Goal: Information Seeking & Learning: Learn about a topic

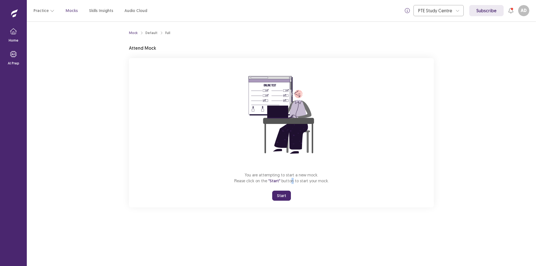
drag, startPoint x: 290, startPoint y: 183, endPoint x: 304, endPoint y: 209, distance: 30.4
click at [303, 204] on div "You are attempting to start a new mock. Please click on the "Start" button to s…" at bounding box center [281, 132] width 305 height 149
click at [282, 194] on button "Start" at bounding box center [281, 196] width 19 height 10
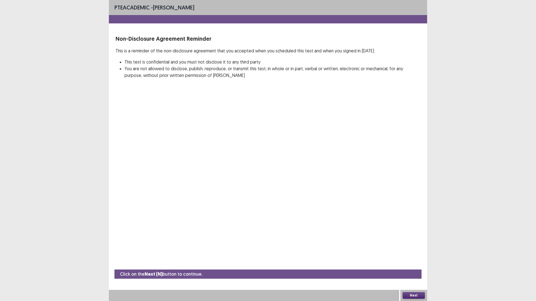
click at [410, 266] on button "Next" at bounding box center [413, 295] width 22 height 7
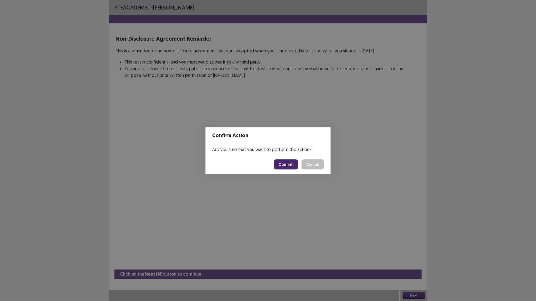
click at [288, 165] on button "Confirm" at bounding box center [286, 165] width 24 height 10
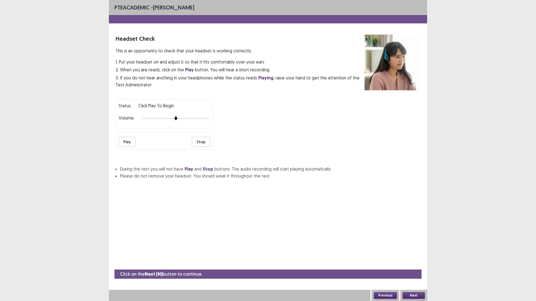
click at [126, 141] on button "Play" at bounding box center [127, 142] width 17 height 10
click at [202, 119] on div at bounding box center [175, 118] width 69 height 4
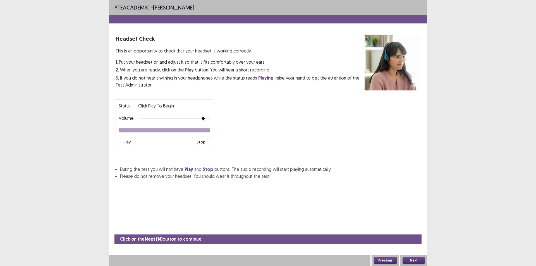
click at [156, 123] on div "Status: Click Play to Begin Volume: Play Stop" at bounding box center [165, 124] width 98 height 51
click at [124, 145] on button "Play" at bounding box center [127, 142] width 17 height 10
click at [416, 263] on button "Next" at bounding box center [413, 260] width 22 height 7
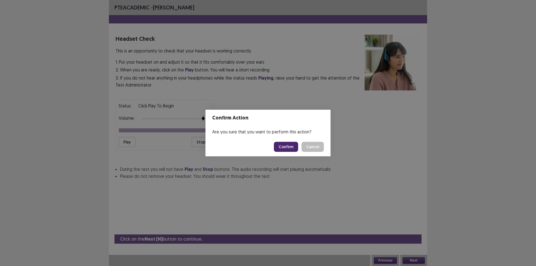
click at [291, 144] on button "Confirm" at bounding box center [286, 147] width 24 height 10
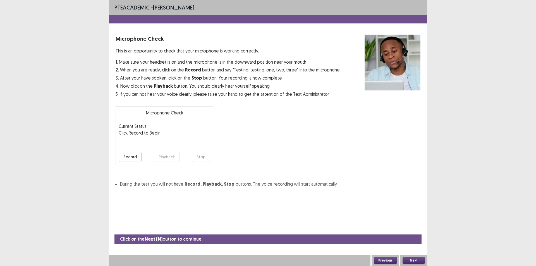
click at [134, 154] on button "Record" at bounding box center [130, 157] width 23 height 10
click at [203, 156] on button "Stop" at bounding box center [201, 157] width 18 height 10
click at [167, 162] on div "Microphone Check Current Status: Recorded Click Record to Begin Record Playback…" at bounding box center [165, 135] width 98 height 59
click at [168, 159] on button "Playback" at bounding box center [167, 157] width 26 height 10
click at [416, 258] on button "Next" at bounding box center [413, 260] width 22 height 7
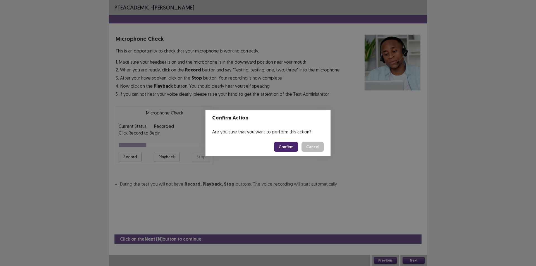
click at [286, 145] on button "Confirm" at bounding box center [286, 147] width 24 height 10
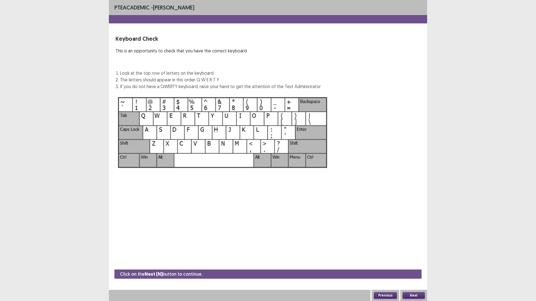
click at [409, 266] on button "Next" at bounding box center [413, 295] width 22 height 7
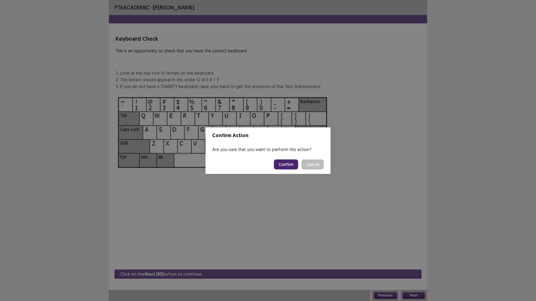
click at [292, 162] on button "Confirm" at bounding box center [286, 165] width 24 height 10
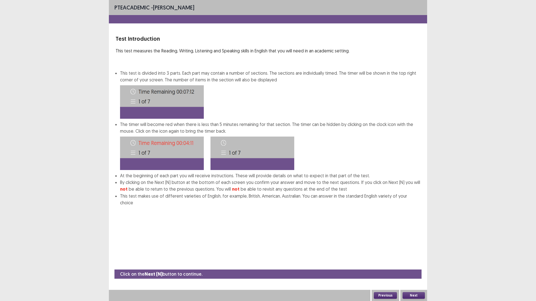
click at [410, 266] on button "Next" at bounding box center [413, 295] width 22 height 7
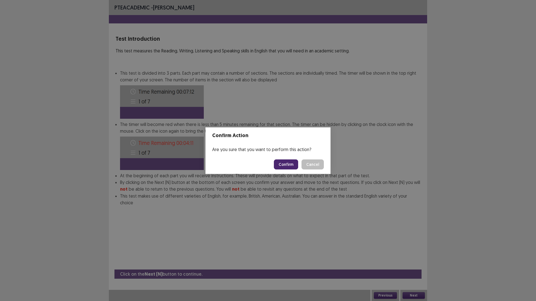
click at [290, 160] on button "Confirm" at bounding box center [286, 165] width 24 height 10
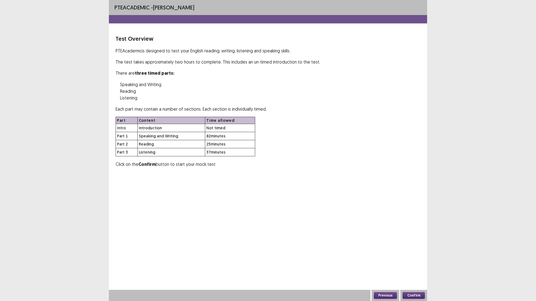
click at [413, 266] on button "Confirm" at bounding box center [413, 295] width 22 height 7
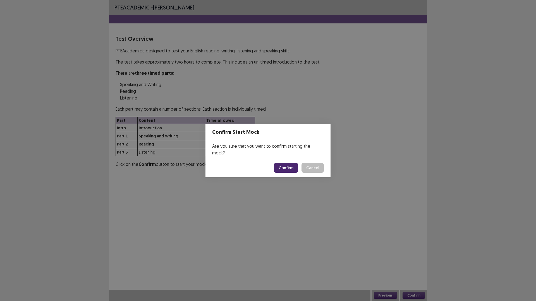
click at [277, 164] on button "Confirm" at bounding box center [286, 168] width 24 height 10
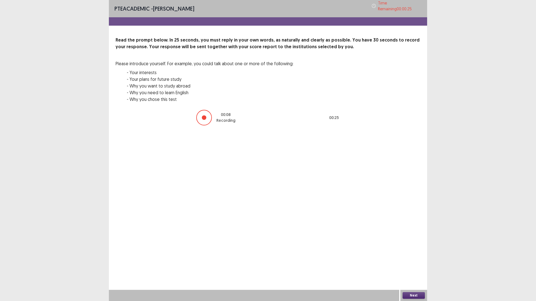
click at [409, 266] on button "Next" at bounding box center [413, 295] width 22 height 7
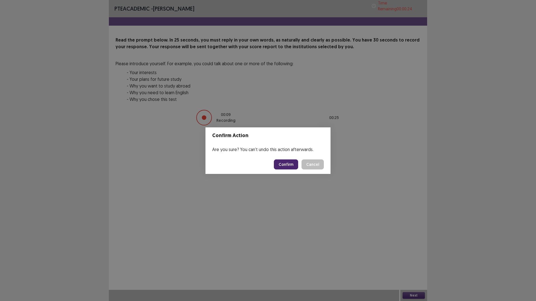
click at [290, 159] on footer "Confirm Cancel" at bounding box center [267, 164] width 125 height 19
click at [288, 166] on button "Confirm" at bounding box center [286, 165] width 24 height 10
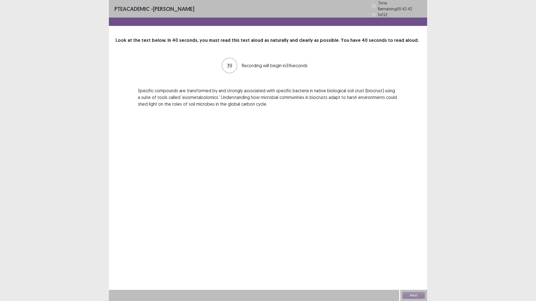
click at [269, 147] on div "PTE academic - [PERSON_NAME] Time Remaining 00 : 42 : 42 1 of 32 Look at the te…" at bounding box center [268, 150] width 318 height 301
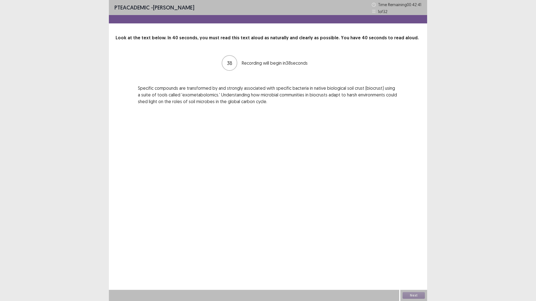
drag, startPoint x: 269, startPoint y: 147, endPoint x: 250, endPoint y: 140, distance: 20.9
click at [250, 140] on div "PTE academic - [PERSON_NAME] Time Remaining 00 : 42 : 41 1 of 32 Look at the te…" at bounding box center [268, 150] width 318 height 301
click at [408, 266] on button "Next" at bounding box center [413, 295] width 22 height 7
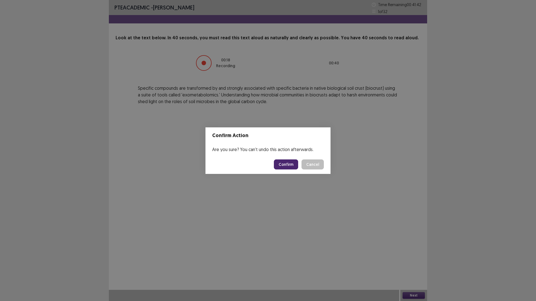
click at [288, 166] on button "Confirm" at bounding box center [286, 165] width 24 height 10
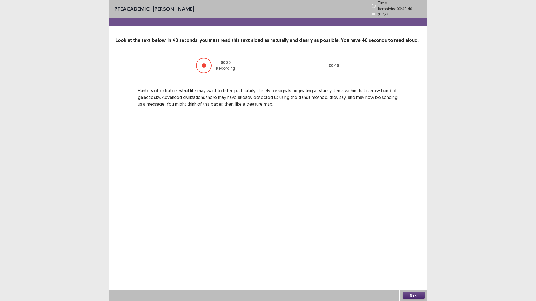
click at [418, 266] on button "Next" at bounding box center [413, 295] width 22 height 7
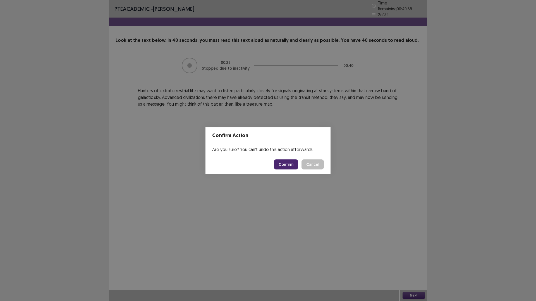
click at [291, 162] on button "Confirm" at bounding box center [286, 165] width 24 height 10
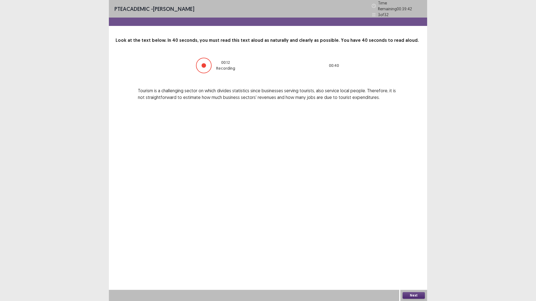
click at [409, 266] on button "Next" at bounding box center [413, 295] width 22 height 7
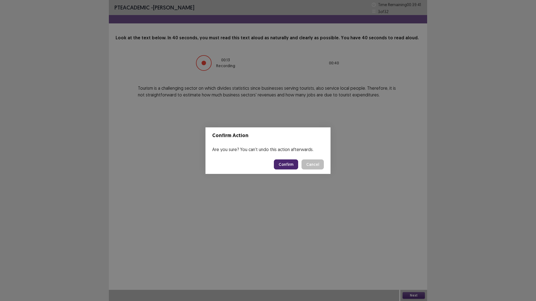
click at [290, 160] on button "Confirm" at bounding box center [286, 165] width 24 height 10
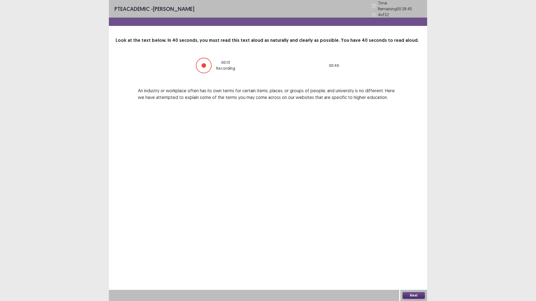
click at [410, 266] on button "Next" at bounding box center [413, 295] width 22 height 7
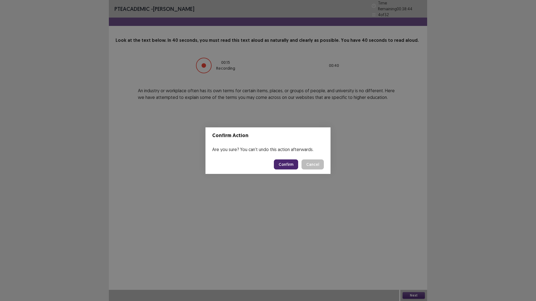
click at [282, 159] on footer "Confirm Cancel" at bounding box center [267, 164] width 125 height 19
click at [289, 162] on button "Confirm" at bounding box center [286, 165] width 24 height 10
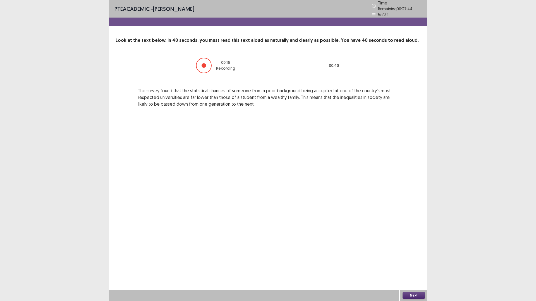
click at [418, 266] on button "Next" at bounding box center [413, 295] width 22 height 7
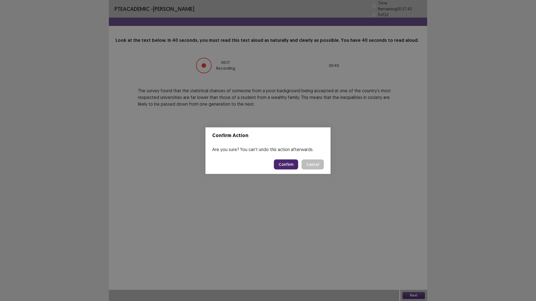
click at [285, 169] on button "Confirm" at bounding box center [286, 165] width 24 height 10
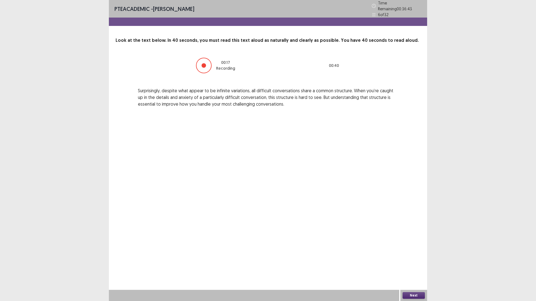
click at [411, 266] on button "Next" at bounding box center [413, 295] width 22 height 7
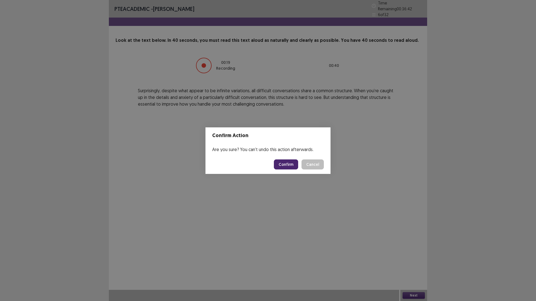
click at [285, 157] on footer "Confirm Cancel" at bounding box center [267, 164] width 125 height 19
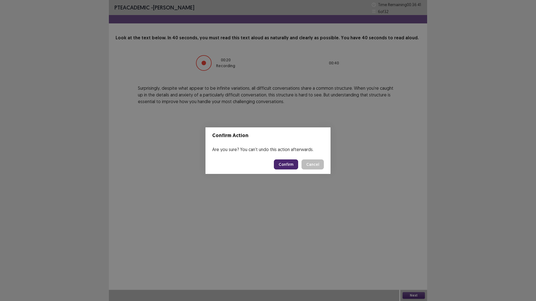
click at [289, 162] on button "Confirm" at bounding box center [286, 165] width 24 height 10
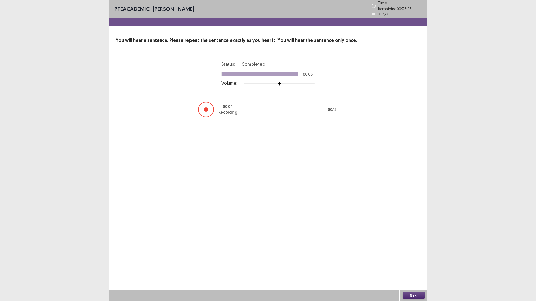
click at [410, 266] on button "Next" at bounding box center [413, 295] width 22 height 7
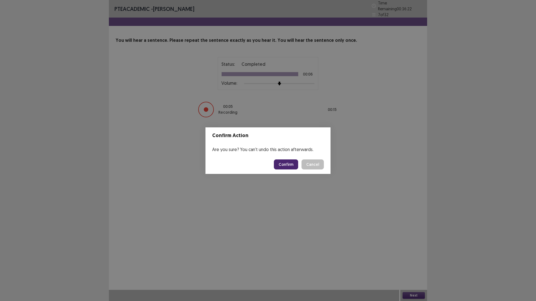
click at [286, 165] on button "Confirm" at bounding box center [286, 165] width 24 height 10
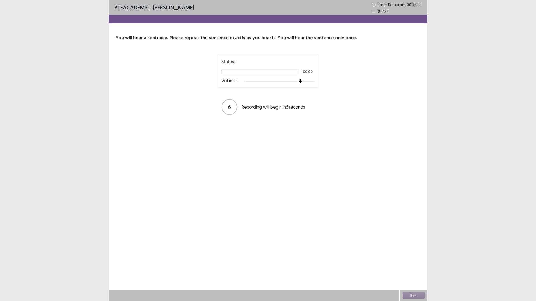
click at [298, 82] on div at bounding box center [279, 81] width 71 height 4
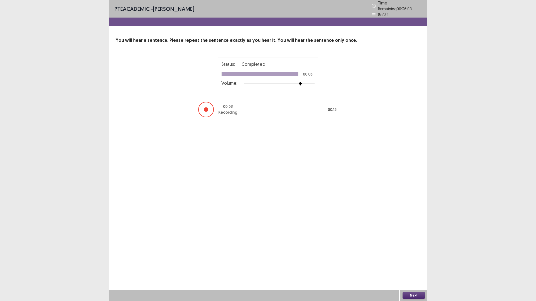
click at [418, 266] on button "Next" at bounding box center [413, 295] width 22 height 7
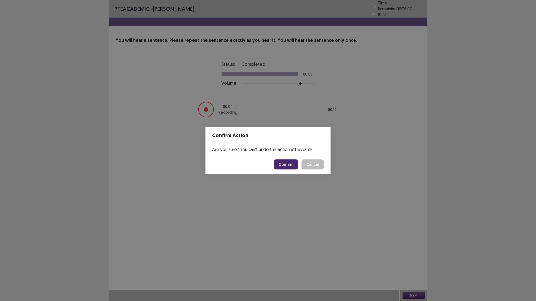
click at [297, 164] on button "Confirm" at bounding box center [286, 165] width 24 height 10
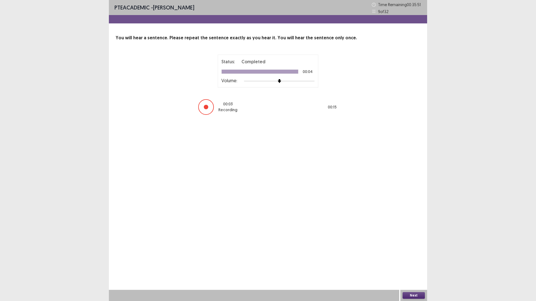
click at [407, 266] on button "Next" at bounding box center [413, 295] width 22 height 7
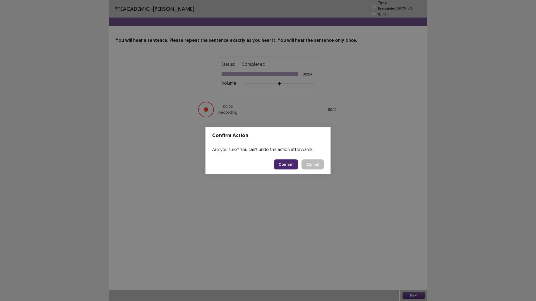
click at [296, 166] on button "Confirm" at bounding box center [286, 165] width 24 height 10
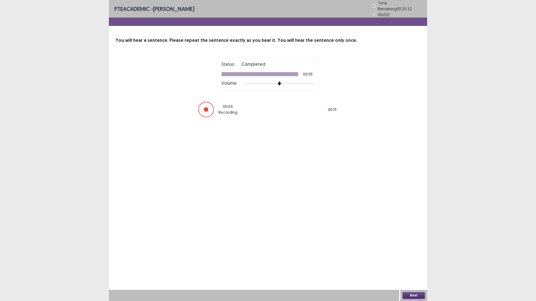
click at [412, 266] on button "Next" at bounding box center [413, 295] width 22 height 7
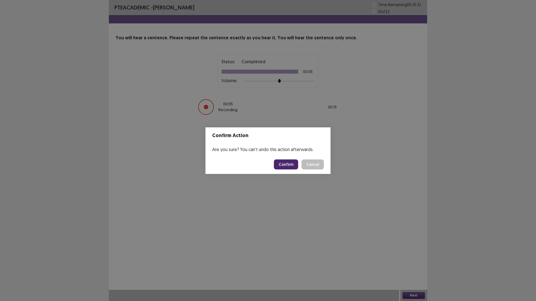
click at [293, 162] on button "Confirm" at bounding box center [286, 165] width 24 height 10
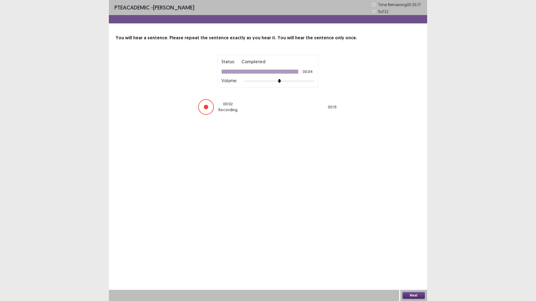
click at [407, 266] on button "Next" at bounding box center [413, 295] width 22 height 7
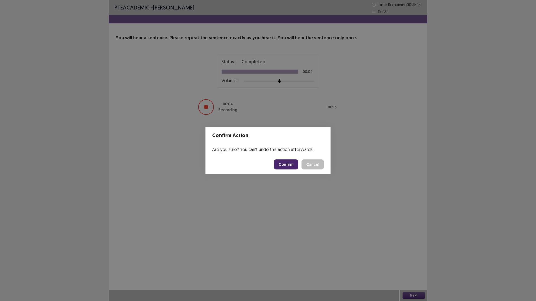
click at [283, 169] on button "Confirm" at bounding box center [286, 165] width 24 height 10
click at [300, 80] on div "Confirm Action Are you sure? You can't undo this action afterwards. Loading... …" at bounding box center [268, 150] width 536 height 301
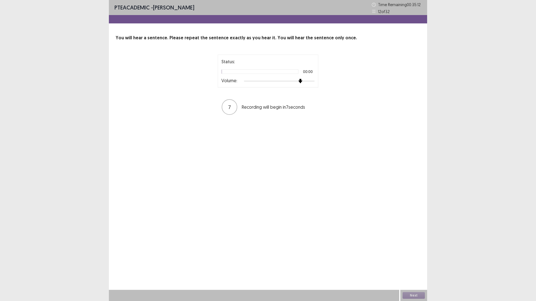
click at [299, 81] on div at bounding box center [279, 81] width 71 height 4
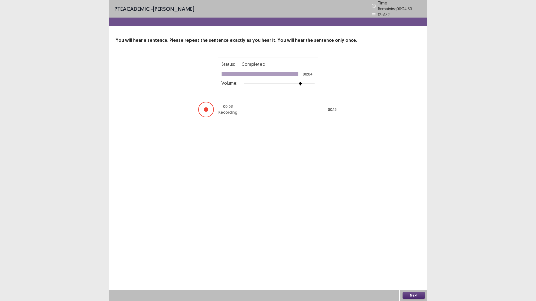
click at [409, 266] on button "Next" at bounding box center [413, 295] width 22 height 7
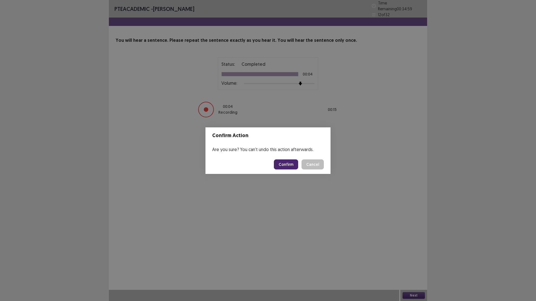
click at [293, 160] on button "Confirm" at bounding box center [286, 165] width 24 height 10
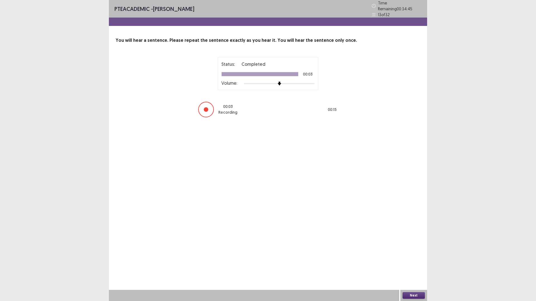
click at [409, 266] on button "Next" at bounding box center [413, 295] width 22 height 7
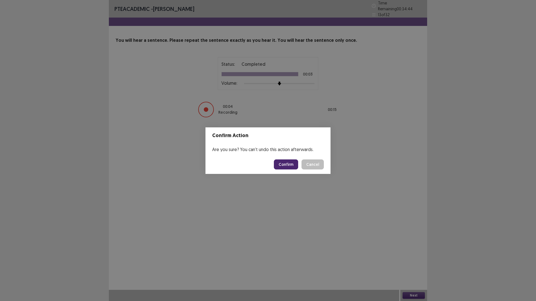
drag, startPoint x: 284, startPoint y: 164, endPoint x: 287, endPoint y: 165, distance: 2.9
click at [287, 165] on button "Confirm" at bounding box center [286, 165] width 24 height 10
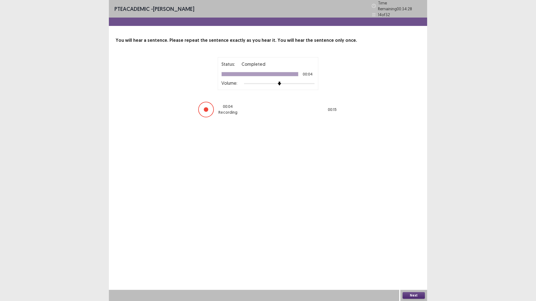
click at [417, 266] on button "Next" at bounding box center [413, 295] width 22 height 7
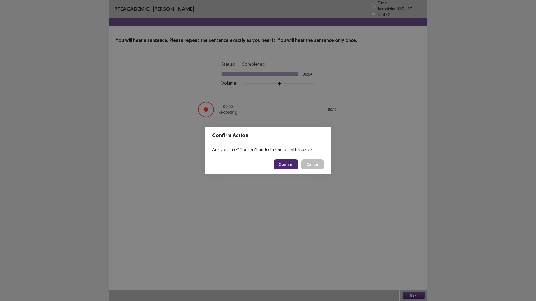
click at [286, 167] on button "Confirm" at bounding box center [286, 165] width 24 height 10
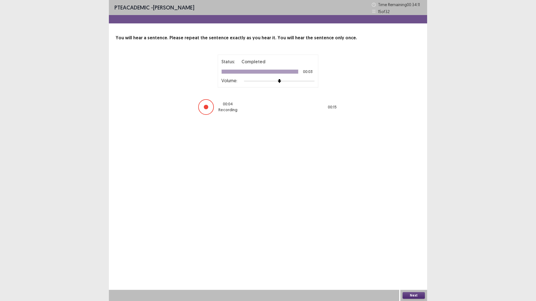
click at [419, 266] on button "Next" at bounding box center [413, 295] width 22 height 7
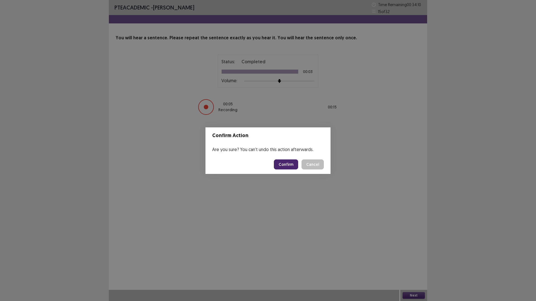
click at [287, 161] on button "Confirm" at bounding box center [286, 165] width 24 height 10
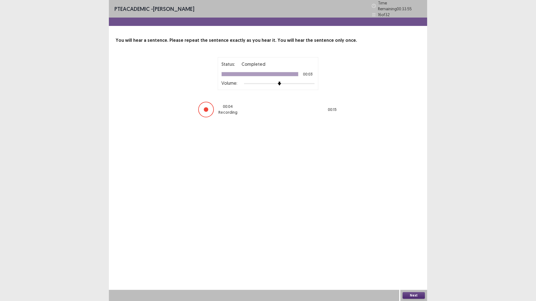
click at [411, 266] on button "Next" at bounding box center [413, 295] width 22 height 7
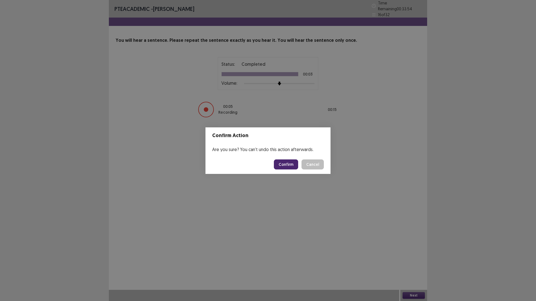
click at [287, 168] on button "Confirm" at bounding box center [286, 165] width 24 height 10
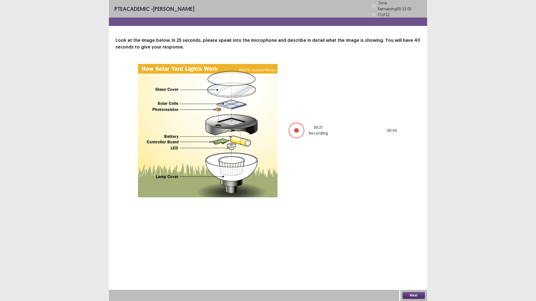
click at [417, 266] on button "Next" at bounding box center [413, 295] width 22 height 7
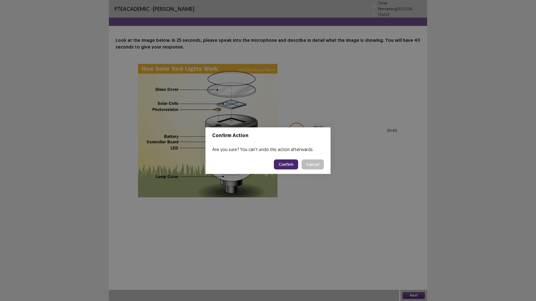
click at [293, 160] on button "Confirm" at bounding box center [286, 165] width 24 height 10
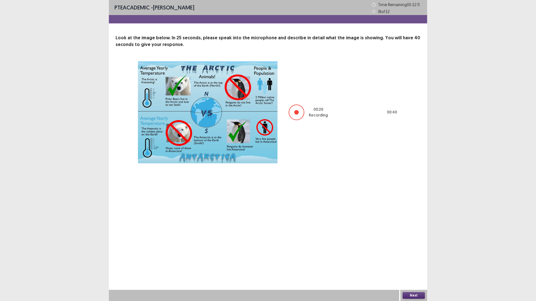
click at [416, 266] on button "Next" at bounding box center [413, 295] width 22 height 7
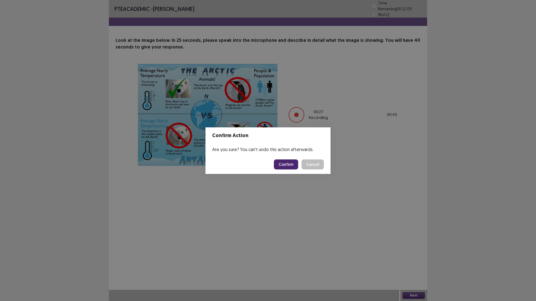
click at [290, 161] on button "Confirm" at bounding box center [286, 165] width 24 height 10
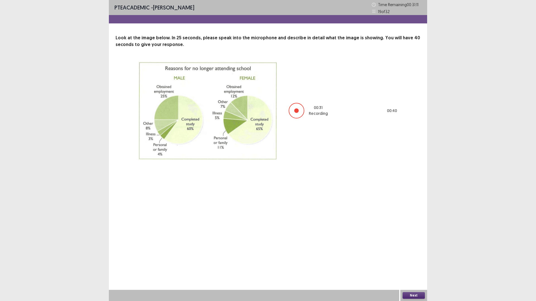
click at [414, 266] on button "Next" at bounding box center [413, 295] width 22 height 7
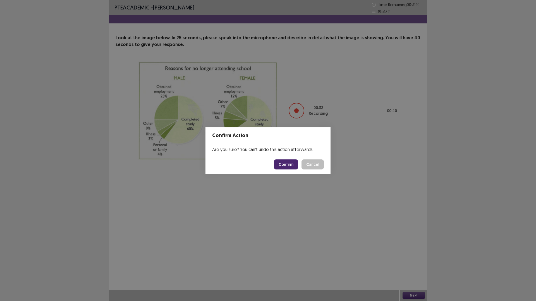
click at [291, 168] on button "Confirm" at bounding box center [286, 165] width 24 height 10
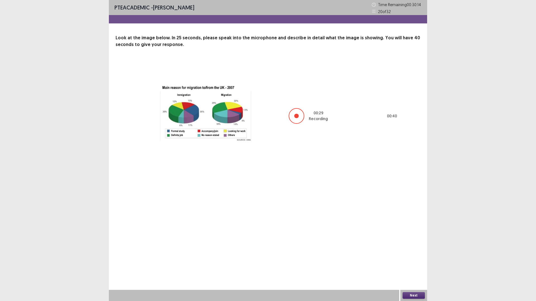
click at [407, 266] on button "Next" at bounding box center [413, 295] width 22 height 7
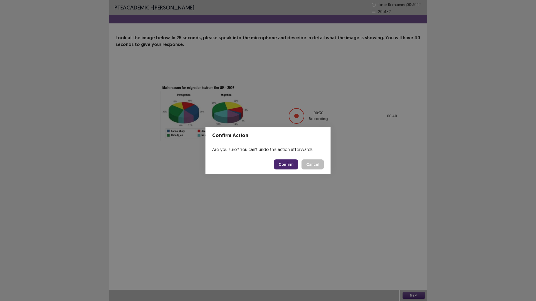
click at [277, 164] on button "Confirm" at bounding box center [286, 165] width 24 height 10
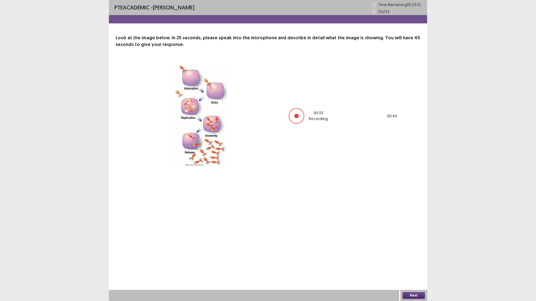
click at [404, 266] on div "Next" at bounding box center [413, 295] width 27 height 11
click at [404, 266] on button "Next" at bounding box center [413, 295] width 22 height 7
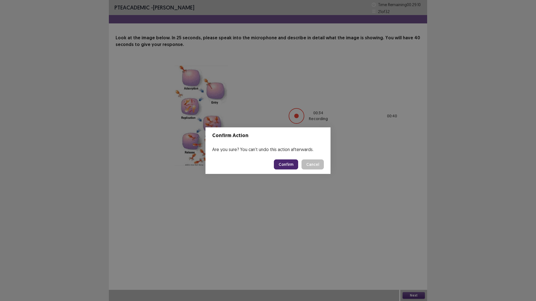
click at [282, 168] on button "Confirm" at bounding box center [286, 165] width 24 height 10
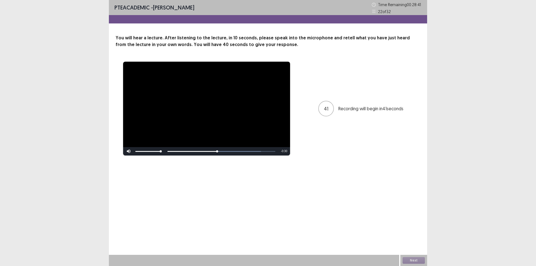
click at [475, 237] on div "**********" at bounding box center [268, 133] width 536 height 266
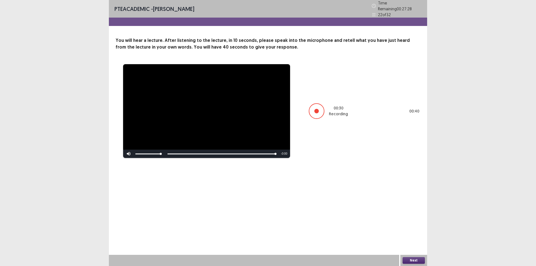
click at [407, 262] on button "Next" at bounding box center [413, 260] width 22 height 7
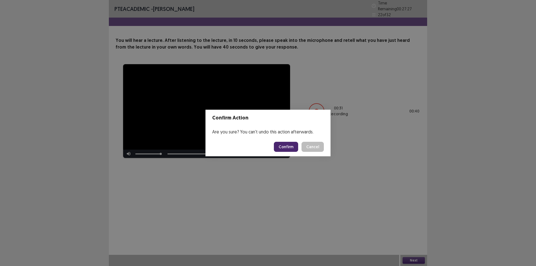
click at [284, 145] on button "Confirm" at bounding box center [286, 147] width 24 height 10
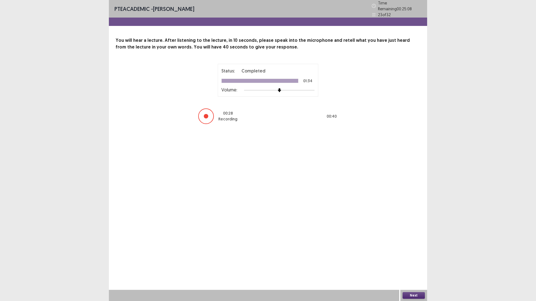
click at [412, 266] on button "Next" at bounding box center [413, 295] width 22 height 7
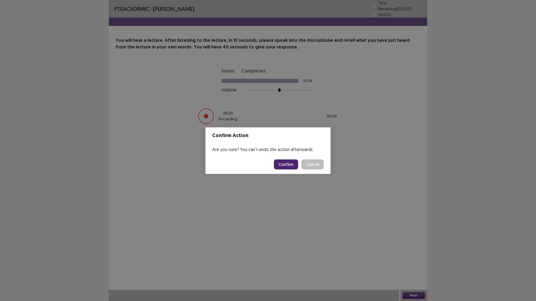
click at [283, 160] on button "Confirm" at bounding box center [286, 165] width 24 height 10
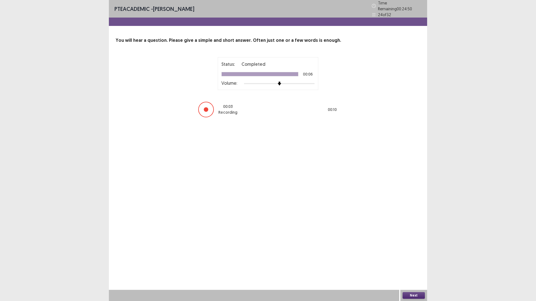
click at [418, 266] on button "Next" at bounding box center [413, 295] width 22 height 7
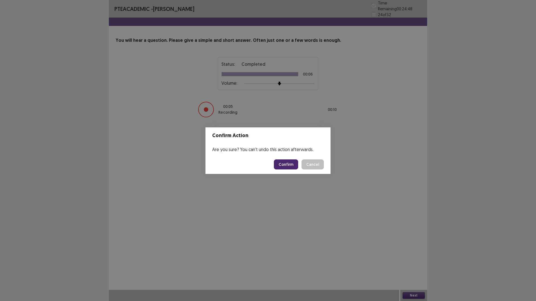
click at [282, 167] on button "Confirm" at bounding box center [286, 165] width 24 height 10
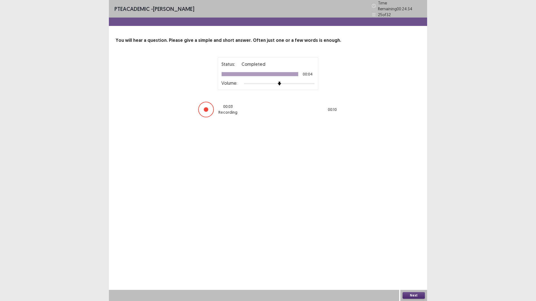
click at [412, 266] on button "Next" at bounding box center [413, 295] width 22 height 7
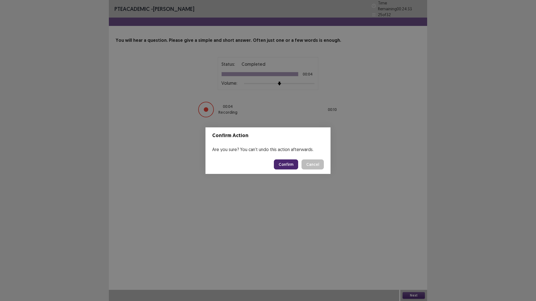
click at [289, 168] on button "Confirm" at bounding box center [286, 165] width 24 height 10
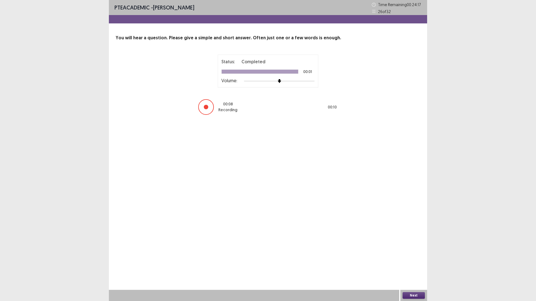
click at [407, 266] on div "Next" at bounding box center [413, 295] width 27 height 11
click at [418, 266] on div "Next" at bounding box center [413, 295] width 27 height 11
click at [417, 266] on button "Next" at bounding box center [413, 295] width 22 height 7
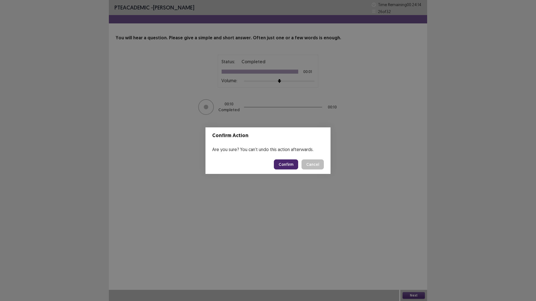
click at [284, 163] on button "Confirm" at bounding box center [286, 165] width 24 height 10
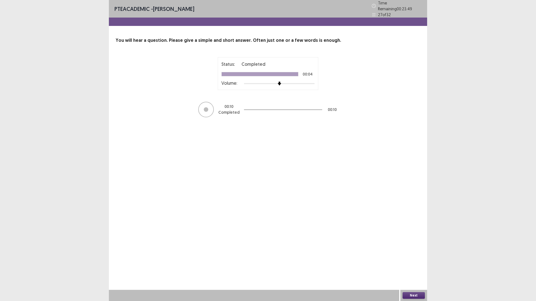
click at [416, 266] on button "Next" at bounding box center [413, 295] width 22 height 7
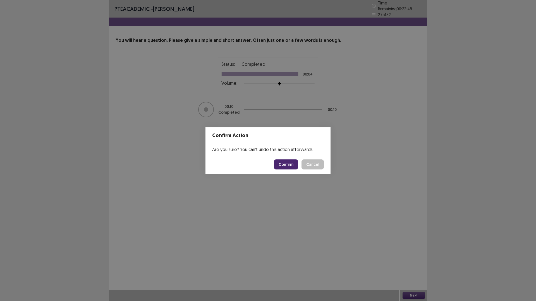
click at [293, 162] on button "Confirm" at bounding box center [286, 165] width 24 height 10
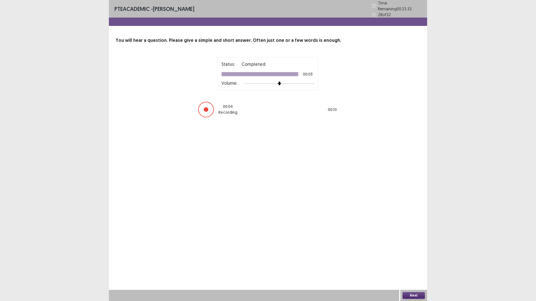
click at [417, 266] on button "Next" at bounding box center [413, 295] width 22 height 7
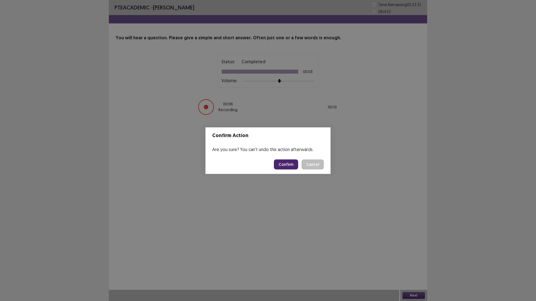
click at [288, 165] on button "Confirm" at bounding box center [286, 165] width 24 height 10
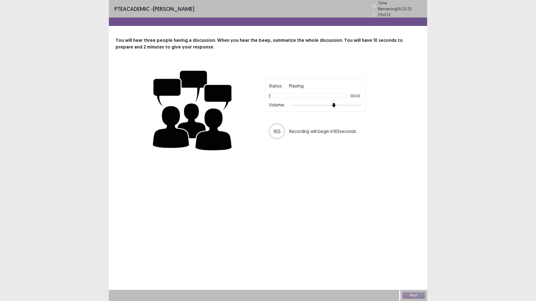
click at [331, 105] on div at bounding box center [326, 105] width 71 height 4
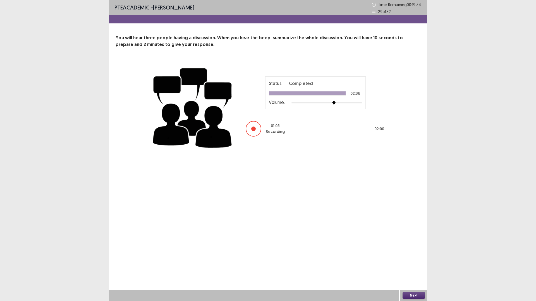
click at [418, 266] on button "Next" at bounding box center [413, 295] width 22 height 7
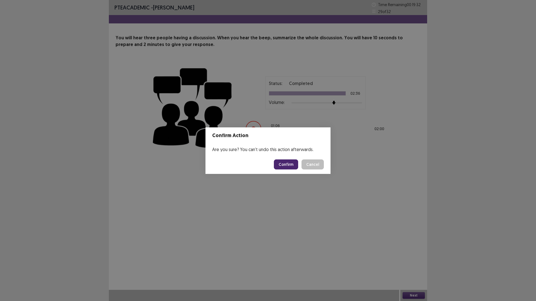
click at [283, 166] on button "Confirm" at bounding box center [286, 165] width 24 height 10
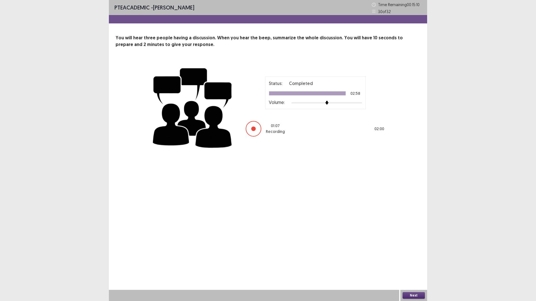
click at [414, 266] on button "Next" at bounding box center [413, 295] width 22 height 7
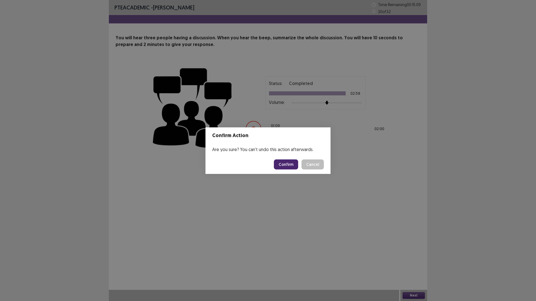
click at [289, 161] on button "Confirm" at bounding box center [286, 165] width 24 height 10
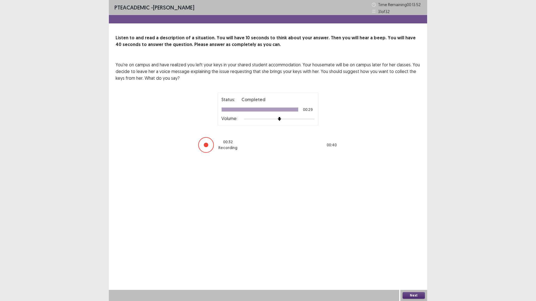
click at [407, 266] on button "Next" at bounding box center [413, 295] width 22 height 7
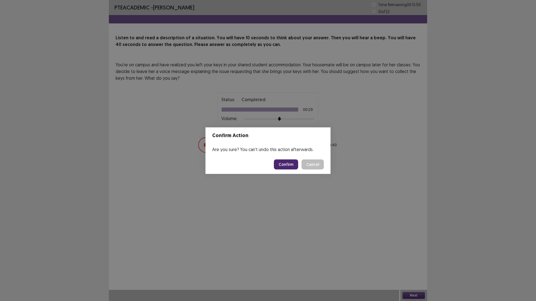
click at [281, 162] on button "Confirm" at bounding box center [286, 165] width 24 height 10
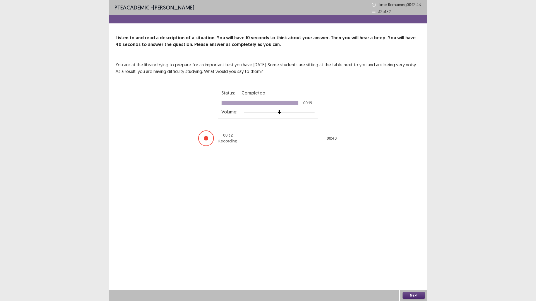
click at [409, 266] on button "Next" at bounding box center [413, 295] width 22 height 7
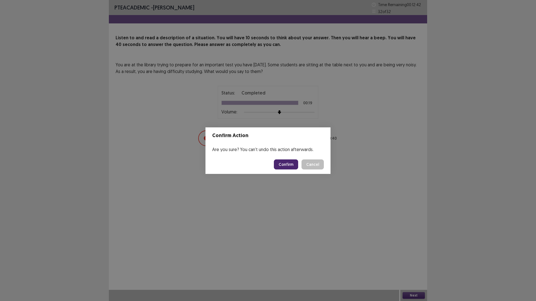
click at [293, 164] on button "Confirm" at bounding box center [286, 165] width 24 height 10
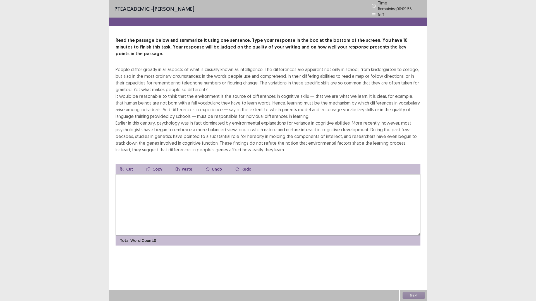
drag, startPoint x: 116, startPoint y: 60, endPoint x: 132, endPoint y: 64, distance: 16.5
click at [132, 66] on div "People differ greatly in all aspects of what is casually known as intelligence.…" at bounding box center [268, 109] width 305 height 87
click at [139, 69] on div "People differ greatly in all aspects of what is casually known as intelligence.…" at bounding box center [268, 109] width 305 height 87
click at [143, 177] on textarea at bounding box center [268, 204] width 305 height 61
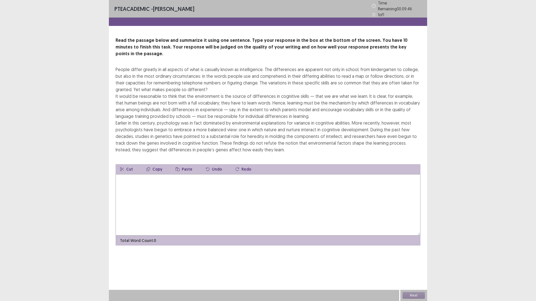
type textarea "*"
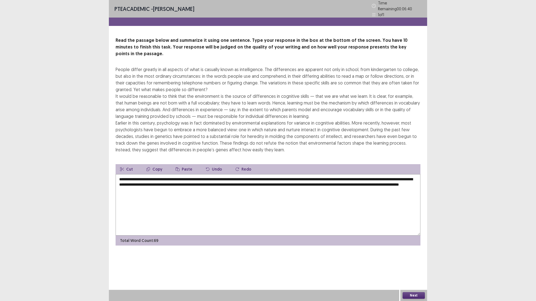
click at [407, 266] on button "Next" at bounding box center [413, 295] width 22 height 7
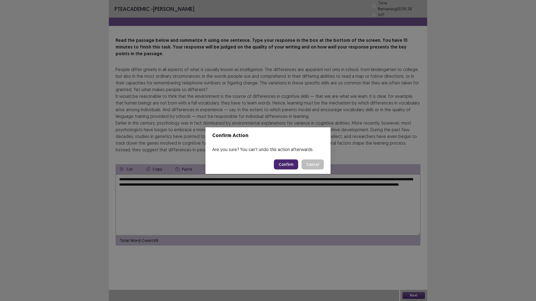
click at [313, 164] on button "Cancel" at bounding box center [312, 165] width 22 height 10
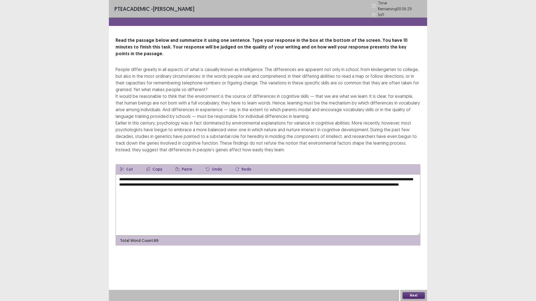
click at [327, 174] on textarea "**********" at bounding box center [268, 204] width 305 height 61
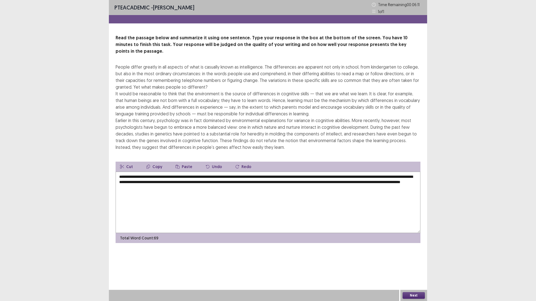
type textarea "**********"
click at [407, 266] on button "Next" at bounding box center [413, 295] width 22 height 7
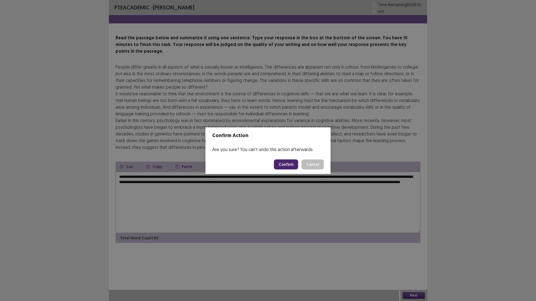
click at [289, 169] on button "Confirm" at bounding box center [286, 165] width 24 height 10
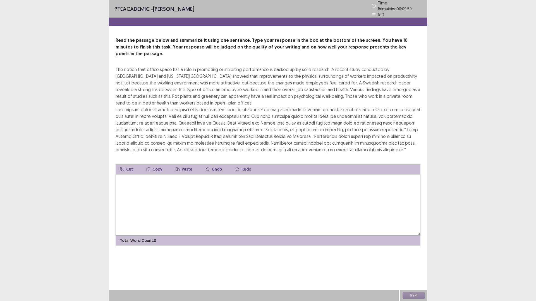
click at [306, 183] on textarea at bounding box center [268, 204] width 305 height 61
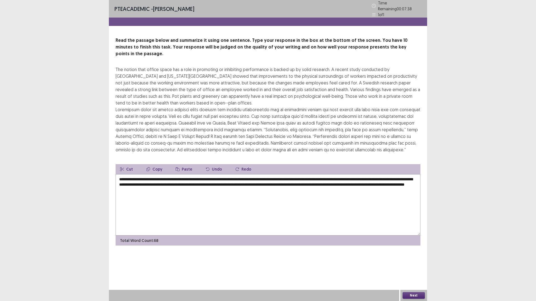
click at [310, 174] on textarea "**********" at bounding box center [268, 204] width 305 height 61
type textarea "**********"
click at [414, 266] on button "Next" at bounding box center [413, 295] width 22 height 7
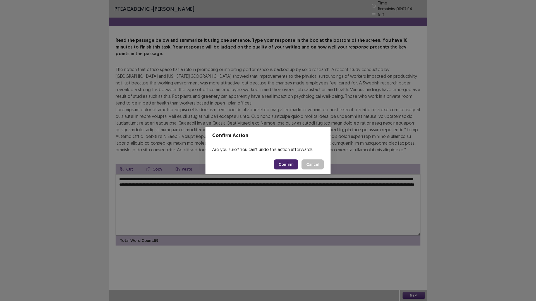
click at [291, 155] on footer "Confirm Cancel" at bounding box center [267, 164] width 125 height 19
click at [290, 159] on footer "Confirm Cancel" at bounding box center [267, 164] width 125 height 19
click at [287, 163] on button "Confirm" at bounding box center [286, 165] width 24 height 10
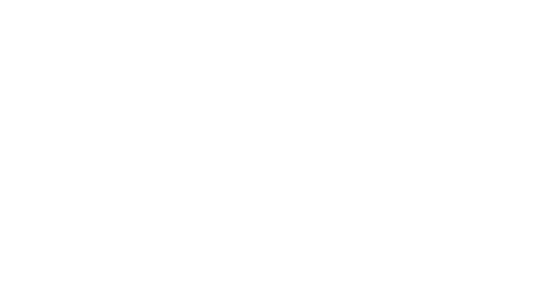
click at [310, 0] on html "PTE Academic Mock — Flowy by FastFlowUp [DATE] 05:45 AM" at bounding box center [268, 0] width 536 height 0
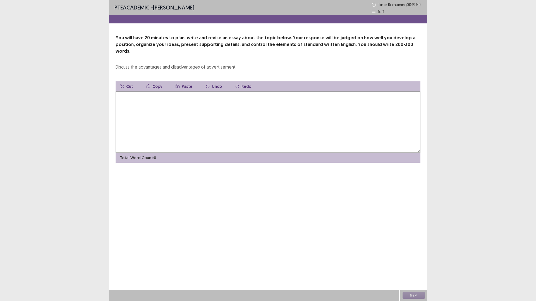
click at [266, 92] on textarea at bounding box center [268, 122] width 305 height 61
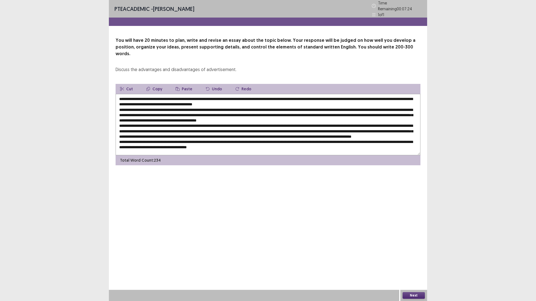
scroll to position [3, 0]
click at [290, 128] on textarea at bounding box center [268, 124] width 305 height 61
click at [293, 128] on textarea at bounding box center [268, 124] width 305 height 61
click at [291, 124] on textarea at bounding box center [268, 124] width 305 height 61
click at [292, 124] on textarea at bounding box center [268, 124] width 305 height 61
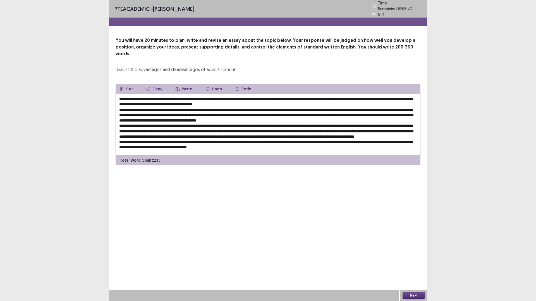
type textarea "**********"
click at [411, 266] on button "Next" at bounding box center [413, 295] width 22 height 7
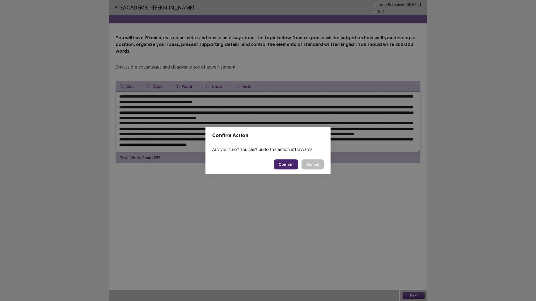
click at [287, 167] on button "Confirm" at bounding box center [286, 165] width 24 height 10
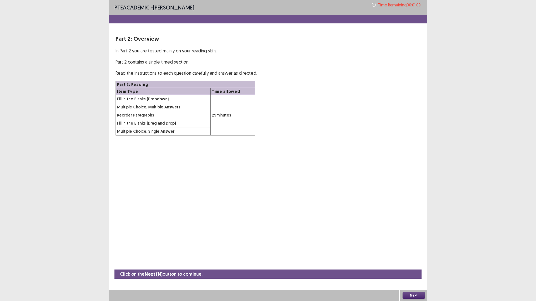
click at [412, 266] on button "Next" at bounding box center [413, 295] width 22 height 7
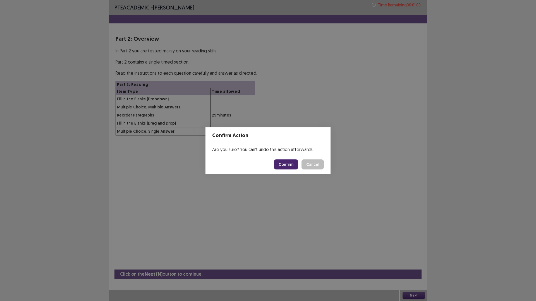
click at [290, 166] on button "Confirm" at bounding box center [286, 165] width 24 height 10
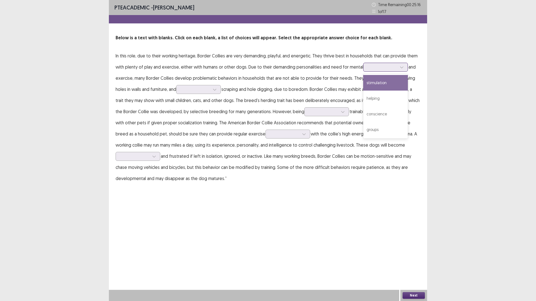
click at [373, 67] on div at bounding box center [382, 66] width 29 height 5
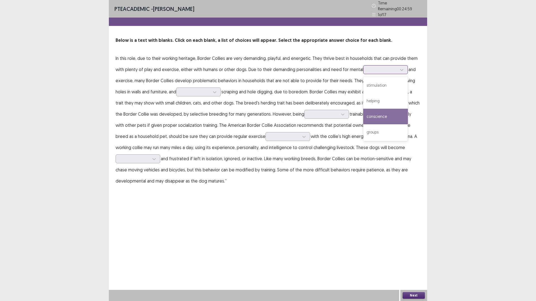
click at [388, 118] on div "conscience" at bounding box center [385, 117] width 45 height 16
click at [365, 65] on div "conscience" at bounding box center [385, 69] width 45 height 9
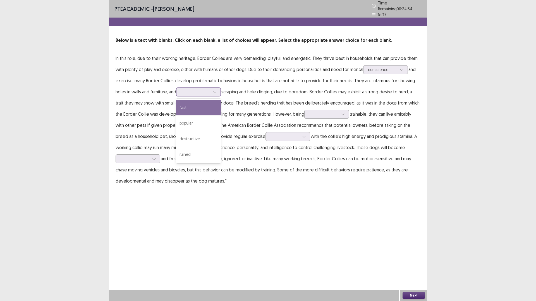
click at [194, 89] on div at bounding box center [195, 91] width 29 height 5
click at [210, 46] on div "Below is a text with blanks. Click on each blank, a list of choices will appear…" at bounding box center [268, 112] width 318 height 150
click at [203, 93] on div at bounding box center [198, 92] width 45 height 9
click at [186, 136] on div "destructive" at bounding box center [198, 139] width 45 height 16
click at [201, 88] on div "destructive" at bounding box center [195, 92] width 29 height 8
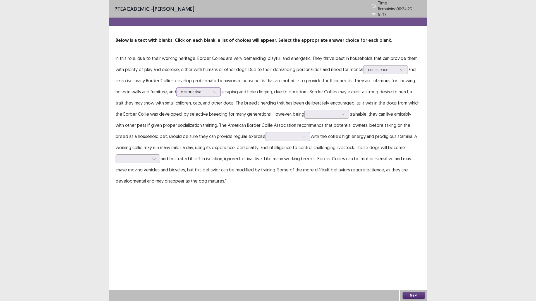
click at [203, 93] on div "destructive" at bounding box center [195, 92] width 29 height 8
click at [324, 111] on div at bounding box center [323, 114] width 30 height 6
click at [320, 157] on div "absolute" at bounding box center [326, 161] width 45 height 16
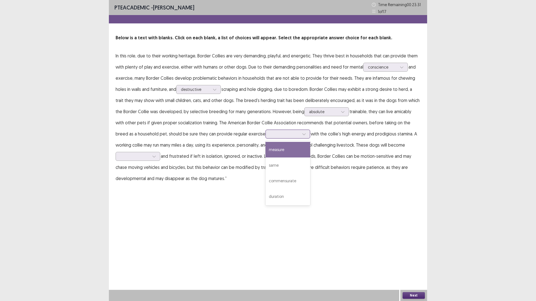
click at [270, 131] on div at bounding box center [284, 133] width 29 height 5
click at [265, 182] on div "commensurate" at bounding box center [287, 181] width 45 height 16
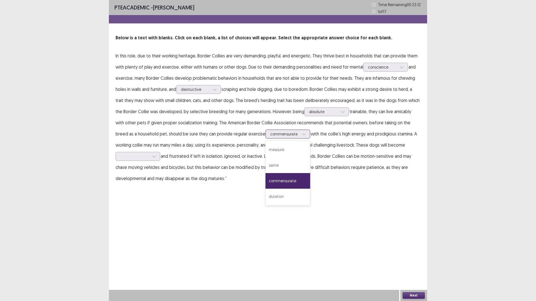
click at [270, 131] on div "commensurate" at bounding box center [284, 134] width 29 height 8
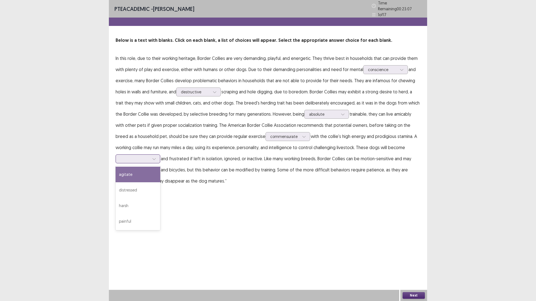
click at [121, 159] on div at bounding box center [135, 159] width 30 height 6
click at [142, 172] on div "agitate" at bounding box center [138, 175] width 45 height 16
click at [409, 266] on button "Next" at bounding box center [413, 295] width 22 height 7
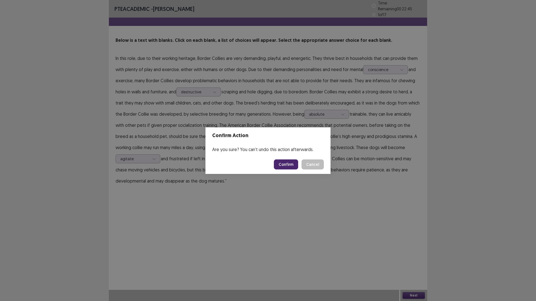
click at [283, 164] on button "Confirm" at bounding box center [286, 165] width 24 height 10
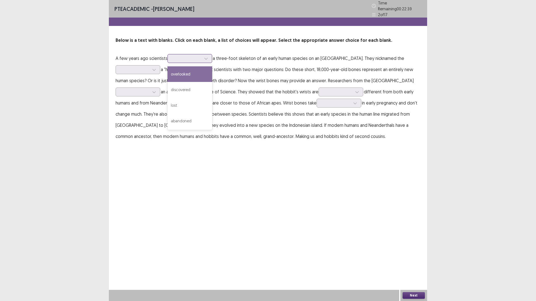
click at [189, 56] on div at bounding box center [186, 58] width 29 height 5
click at [189, 85] on div "discovered" at bounding box center [189, 90] width 45 height 16
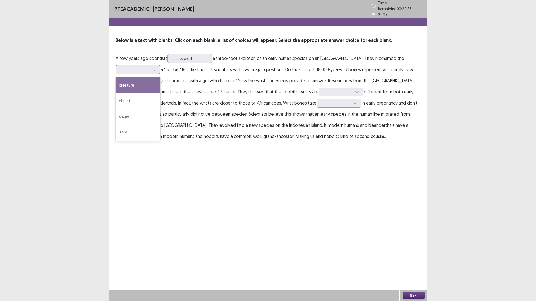
click at [149, 67] on div at bounding box center [138, 69] width 45 height 9
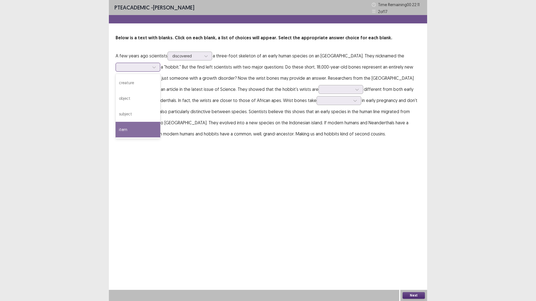
click at [138, 128] on div "item" at bounding box center [138, 130] width 45 height 16
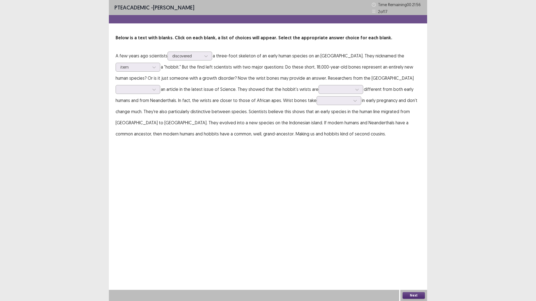
click at [146, 95] on p "A few years ago scientists discovered a three-foot skeleton of an early human s…" at bounding box center [268, 94] width 305 height 89
click at [140, 93] on div at bounding box center [135, 89] width 30 height 6
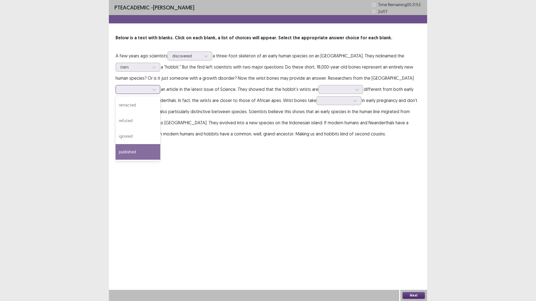
click at [138, 150] on div "published" at bounding box center [138, 152] width 45 height 16
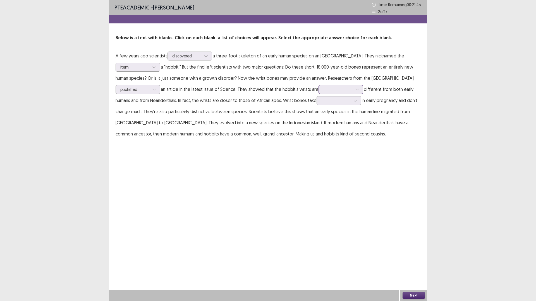
click at [335, 88] on div at bounding box center [337, 89] width 29 height 5
click at [304, 141] on div "PTE academic - [PERSON_NAME] Time Remaining 00 : 21 : 40 2 of 17 Below is a tex…" at bounding box center [268, 75] width 318 height 151
click at [340, 90] on div at bounding box center [337, 89] width 29 height 5
click at [338, 131] on div "significantly" at bounding box center [340, 137] width 45 height 16
click at [325, 102] on div at bounding box center [335, 100] width 29 height 5
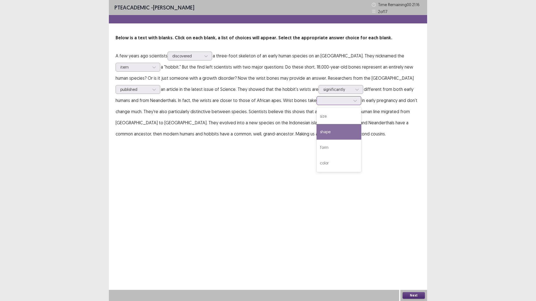
click at [337, 132] on div "shape" at bounding box center [338, 132] width 45 height 16
click at [417, 266] on div "Next" at bounding box center [413, 295] width 27 height 11
click at [413, 266] on button "Next" at bounding box center [413, 295] width 22 height 7
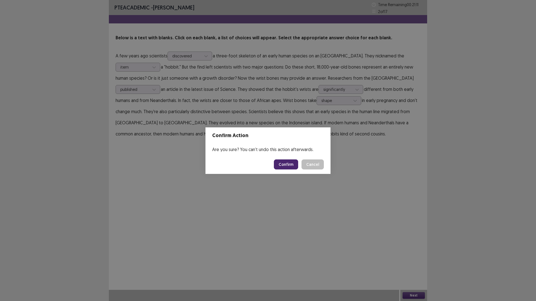
click at [290, 168] on button "Confirm" at bounding box center [286, 165] width 24 height 10
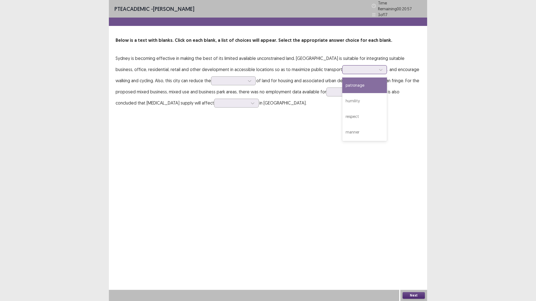
click at [347, 68] on div at bounding box center [361, 69] width 29 height 5
click at [342, 87] on div "patronage" at bounding box center [364, 86] width 45 height 16
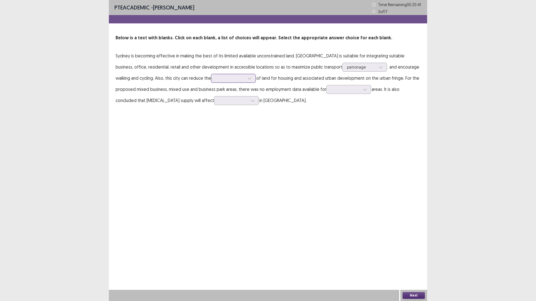
click at [216, 80] on div at bounding box center [230, 78] width 29 height 5
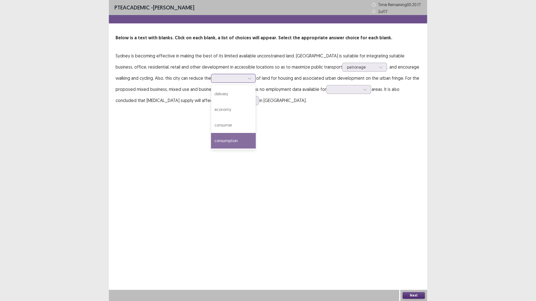
click at [211, 137] on div "consumption" at bounding box center [233, 141] width 45 height 16
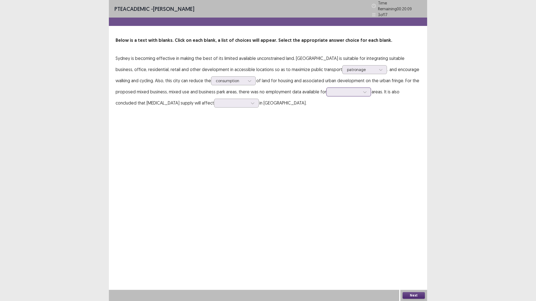
click at [331, 89] on div at bounding box center [345, 91] width 29 height 5
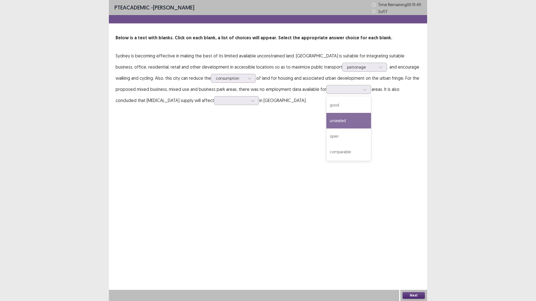
click at [171, 136] on div "PTE academic - [PERSON_NAME] Time Remaining 00 : 19 : 49 3 of 17 Below is a tex…" at bounding box center [268, 150] width 318 height 301
click at [218, 104] on div at bounding box center [233, 100] width 30 height 6
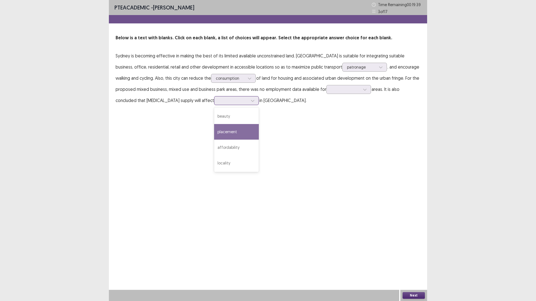
click at [214, 134] on div "placement" at bounding box center [236, 132] width 45 height 16
click at [326, 85] on div at bounding box center [348, 89] width 45 height 9
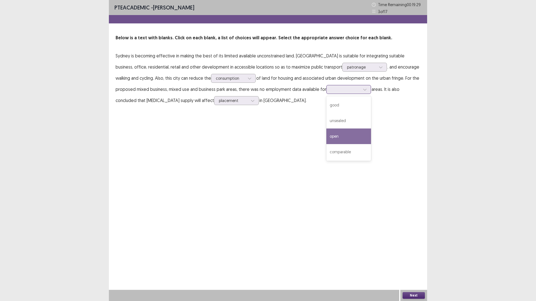
click at [331, 140] on div "open" at bounding box center [348, 137] width 45 height 16
click at [419, 266] on button "Next" at bounding box center [413, 295] width 22 height 7
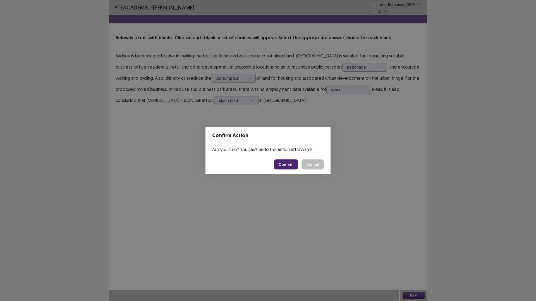
click at [287, 168] on button "Confirm" at bounding box center [286, 165] width 24 height 10
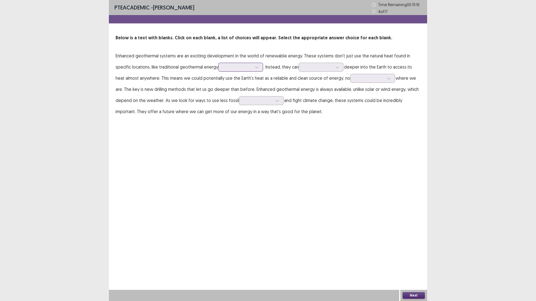
click at [246, 70] on div at bounding box center [237, 67] width 30 height 6
click at [243, 80] on div "does" at bounding box center [240, 83] width 45 height 16
click at [318, 68] on div at bounding box center [317, 66] width 29 height 5
click at [316, 112] on div "reach" at bounding box center [321, 114] width 45 height 16
click at [370, 77] on div at bounding box center [369, 78] width 29 height 5
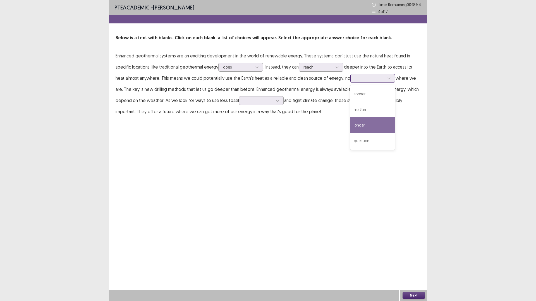
click at [361, 127] on div "longer" at bounding box center [372, 125] width 45 height 16
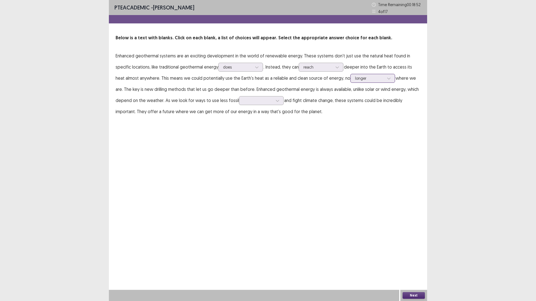
click at [368, 80] on div at bounding box center [369, 78] width 29 height 5
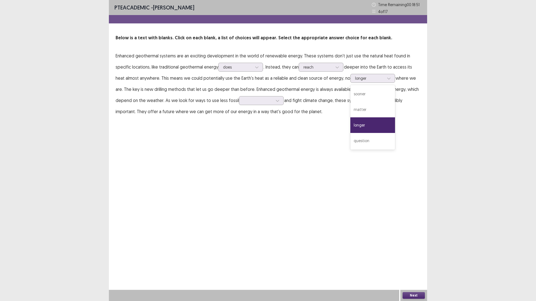
click at [309, 154] on div "PTE academic - [PERSON_NAME] Time Remaining 00 : 18 : 51 4 of 17 Below is a tex…" at bounding box center [268, 150] width 318 height 301
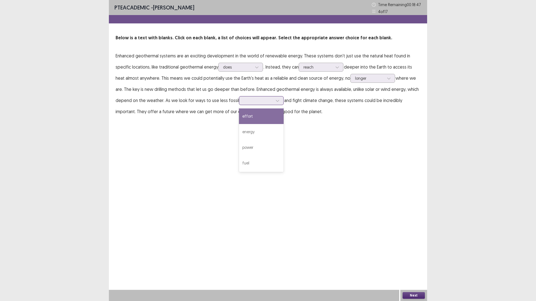
click at [264, 99] on div at bounding box center [258, 100] width 29 height 5
click at [258, 166] on div "fuel" at bounding box center [261, 163] width 45 height 16
click at [412, 266] on button "Next" at bounding box center [413, 295] width 22 height 7
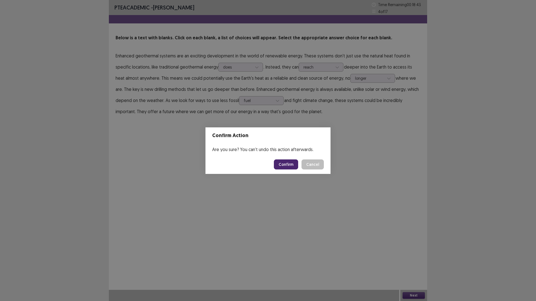
click at [290, 170] on footer "Confirm Cancel" at bounding box center [267, 164] width 125 height 19
click at [283, 165] on button "Confirm" at bounding box center [286, 165] width 24 height 10
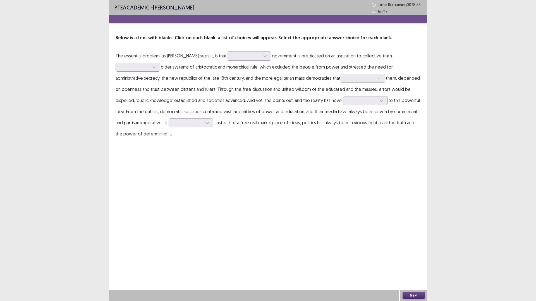
click at [241, 55] on div at bounding box center [245, 55] width 29 height 5
click at [233, 107] on div "traditional" at bounding box center [249, 103] width 45 height 16
click at [151, 65] on div at bounding box center [154, 67] width 8 height 8
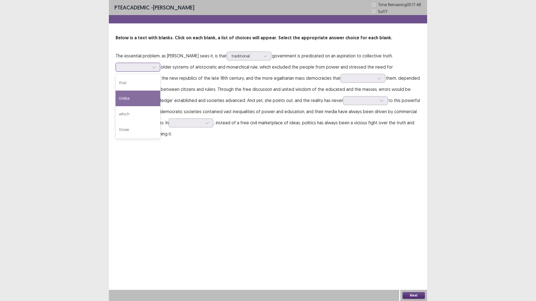
click at [134, 91] on div "Unlike" at bounding box center [138, 99] width 45 height 16
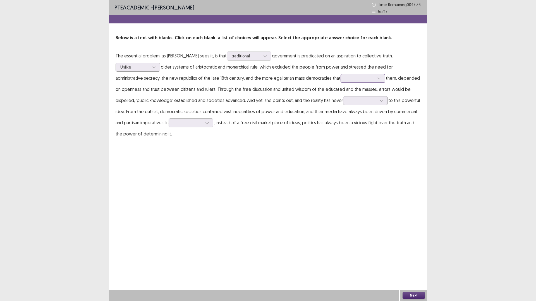
click at [345, 78] on div at bounding box center [359, 78] width 29 height 5
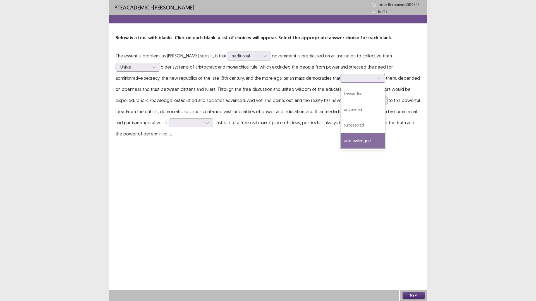
click at [340, 144] on div "acknowledged" at bounding box center [362, 141] width 45 height 16
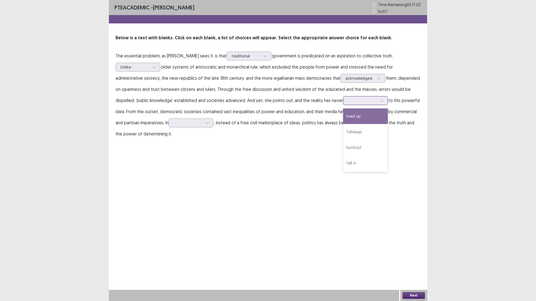
click at [348, 101] on div at bounding box center [362, 100] width 29 height 5
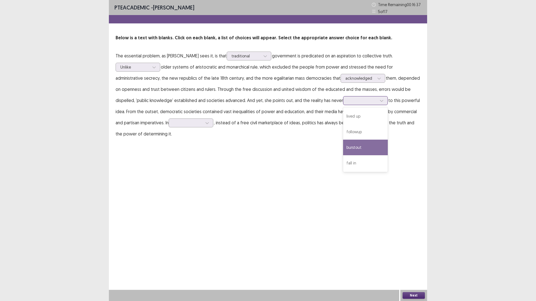
click at [343, 154] on div "burstout" at bounding box center [365, 148] width 45 height 16
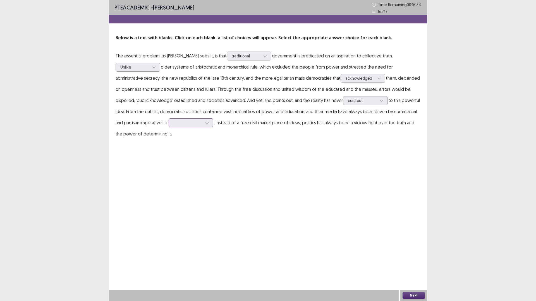
click at [173, 126] on div at bounding box center [188, 123] width 30 height 6
click at [169, 157] on div "practical" at bounding box center [191, 155] width 45 height 16
click at [240, 60] on div "traditional" at bounding box center [249, 56] width 45 height 9
click at [228, 73] on p "The essential problem, as [PERSON_NAME] sees it, is that traditional government…" at bounding box center [268, 94] width 305 height 89
drag, startPoint x: 228, startPoint y: 73, endPoint x: 223, endPoint y: 59, distance: 15.2
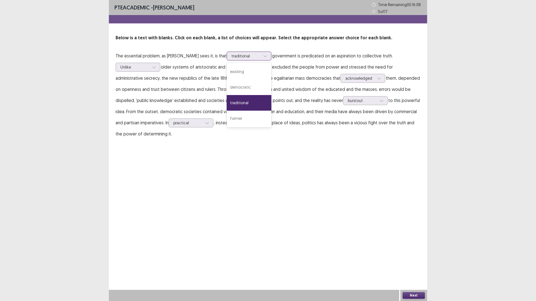
click at [231, 59] on div at bounding box center [245, 55] width 29 height 5
click at [244, 39] on p "Below is a text with blanks. Click on each blank, a list of choices will appear…" at bounding box center [268, 38] width 305 height 7
click at [239, 58] on div at bounding box center [245, 55] width 29 height 5
click at [232, 92] on div "democratic" at bounding box center [249, 88] width 45 height 16
click at [423, 266] on button "Next" at bounding box center [413, 295] width 22 height 7
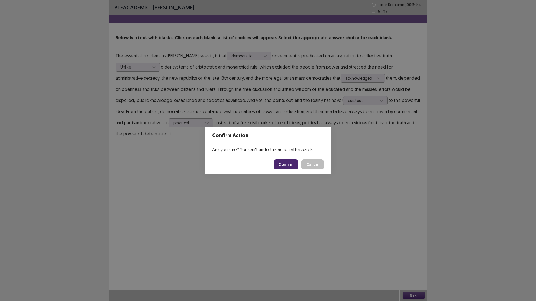
click at [293, 163] on button "Confirm" at bounding box center [286, 165] width 24 height 10
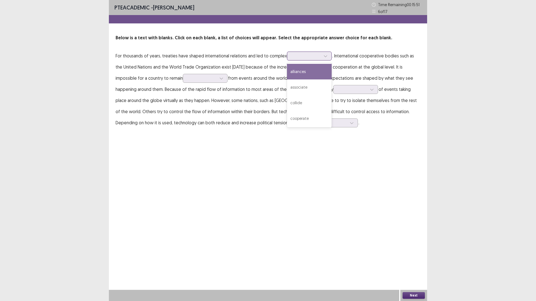
click at [297, 54] on div at bounding box center [306, 55] width 29 height 5
click at [297, 70] on div "alliances" at bounding box center [309, 72] width 45 height 16
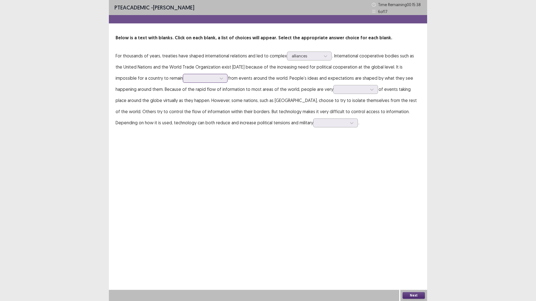
click at [188, 80] on div at bounding box center [202, 78] width 29 height 5
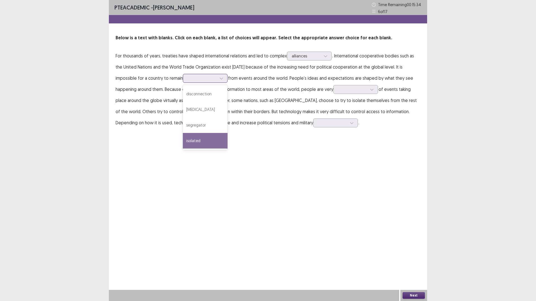
click at [183, 138] on div "isolated" at bounding box center [205, 141] width 45 height 16
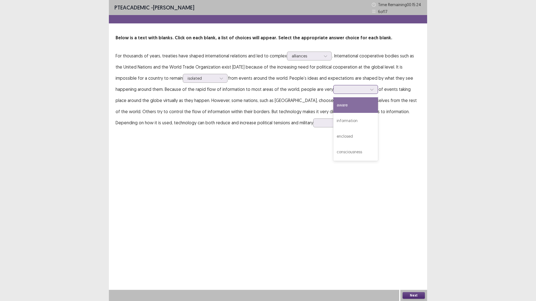
click at [338, 91] on input "text" at bounding box center [338, 89] width 1 height 4
click at [333, 107] on div "aware" at bounding box center [355, 105] width 45 height 16
click at [254, 128] on p "For thousands of years, treaties have shaped international relations and led to…" at bounding box center [268, 89] width 305 height 78
click at [318, 126] on div at bounding box center [332, 122] width 29 height 5
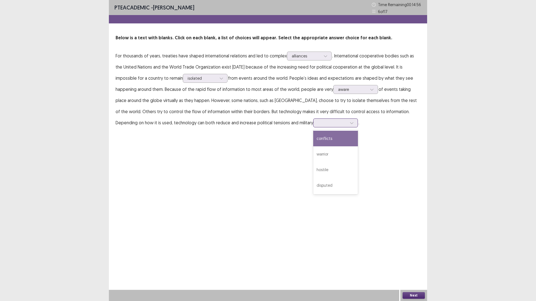
click at [313, 135] on div "conflicts" at bounding box center [335, 139] width 45 height 16
click at [318, 119] on div "conflicts" at bounding box center [332, 123] width 29 height 8
click at [318, 126] on div at bounding box center [332, 122] width 29 height 5
click at [411, 266] on button "Next" at bounding box center [413, 295] width 22 height 7
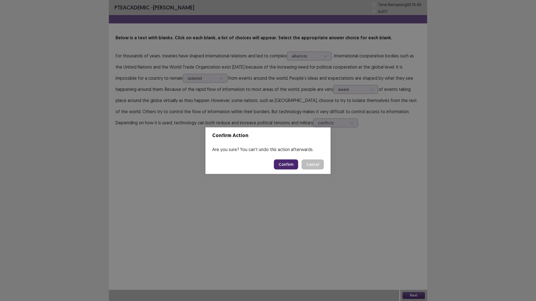
click at [292, 159] on footer "Confirm Cancel" at bounding box center [267, 164] width 125 height 19
click at [286, 162] on button "Confirm" at bounding box center [286, 165] width 24 height 10
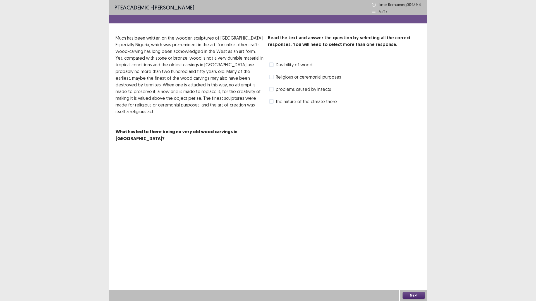
click at [272, 79] on span at bounding box center [271, 77] width 4 height 4
click at [411, 266] on button "Next" at bounding box center [413, 295] width 22 height 7
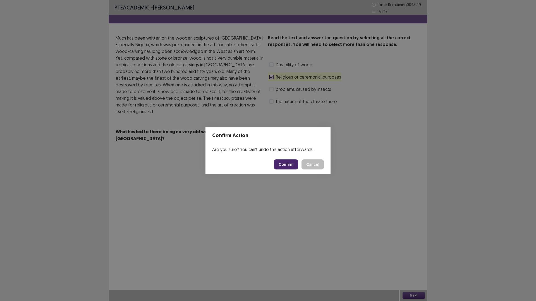
click at [286, 163] on button "Confirm" at bounding box center [286, 165] width 24 height 10
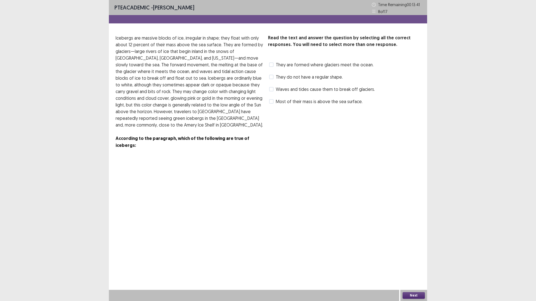
click at [271, 66] on span at bounding box center [271, 65] width 4 height 4
click at [274, 76] on label "They do not have a regular shape." at bounding box center [306, 77] width 74 height 7
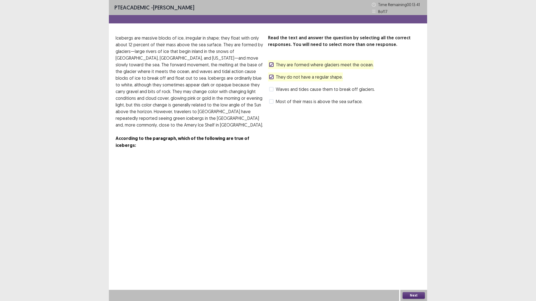
click at [274, 76] on label "They do not have a regular shape." at bounding box center [306, 77] width 74 height 7
click at [270, 68] on label "They are formed where glaciers meet the ocean." at bounding box center [321, 64] width 104 height 7
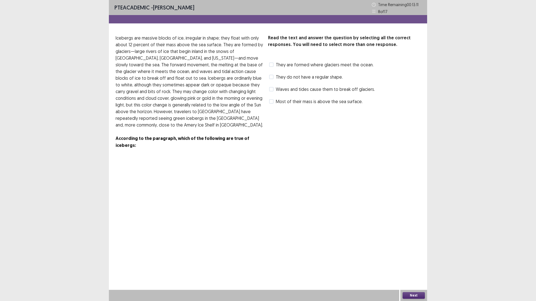
click at [277, 72] on div "Read the text and answer the question by selecting all the correct responses. Y…" at bounding box center [344, 70] width 152 height 71
click at [272, 77] on span at bounding box center [271, 77] width 4 height 4
click at [268, 90] on div "Waves and tides cause them to break off glaciers." at bounding box center [321, 89] width 107 height 9
click at [271, 90] on span at bounding box center [271, 89] width 4 height 4
click at [419, 266] on button "Next" at bounding box center [413, 295] width 22 height 7
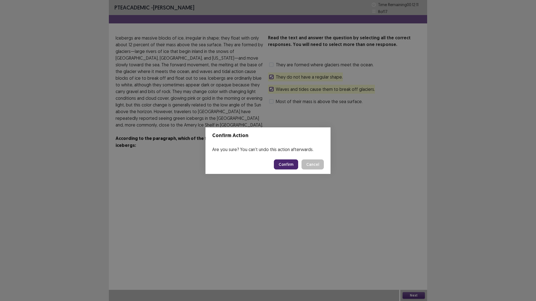
click at [286, 161] on button "Confirm" at bounding box center [286, 165] width 24 height 10
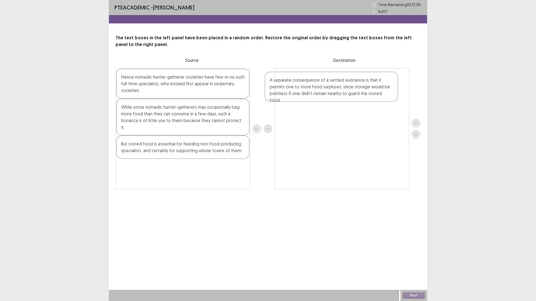
drag, startPoint x: 184, startPoint y: 156, endPoint x: 334, endPoint y: 100, distance: 159.2
click at [334, 100] on div "Hence nomadic hunter-gatherer societies have few or no such full-time specialis…" at bounding box center [268, 129] width 305 height 122
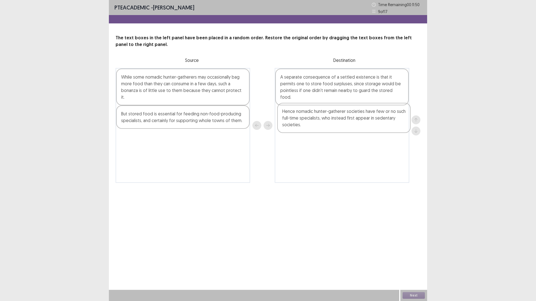
drag, startPoint x: 165, startPoint y: 83, endPoint x: 333, endPoint y: 117, distance: 172.0
click at [333, 117] on div "Hence nomadic hunter-gatherer societies have few or no such full-time specialis…" at bounding box center [268, 125] width 305 height 115
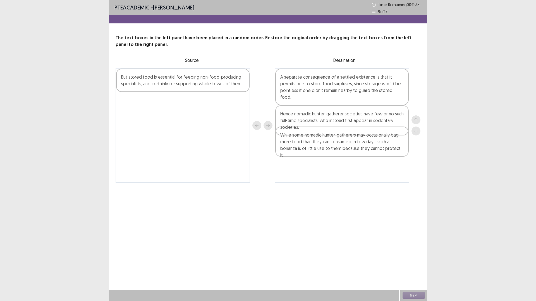
drag, startPoint x: 186, startPoint y: 88, endPoint x: 349, endPoint y: 146, distance: 173.3
click at [349, 146] on div "While some nomadic hunter-gatherers may occasionally bag more food than they ca…" at bounding box center [268, 125] width 305 height 115
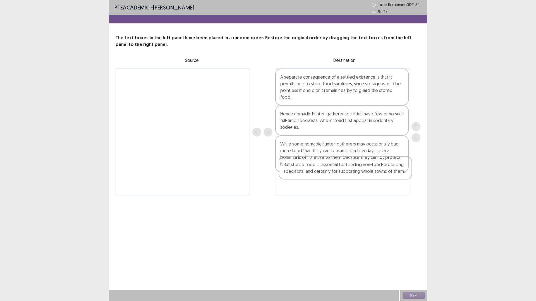
drag, startPoint x: 157, startPoint y: 78, endPoint x: 322, endPoint y: 166, distance: 187.4
click at [322, 166] on div "But stored food is essential for feeding non-food-producing specialists, and ce…" at bounding box center [268, 132] width 305 height 128
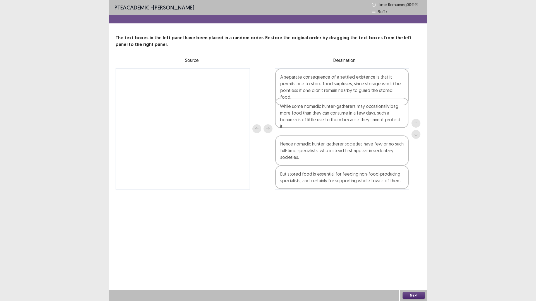
drag, startPoint x: 325, startPoint y: 146, endPoint x: 325, endPoint y: 115, distance: 31.3
click at [325, 115] on div "A separate consequence of a settled existence is that it permits one to store f…" at bounding box center [342, 129] width 135 height 122
drag, startPoint x: 323, startPoint y: 179, endPoint x: 323, endPoint y: 114, distance: 65.0
click at [323, 114] on div "A separate consequence of a settled existence is that it permits one to store f…" at bounding box center [342, 132] width 135 height 128
click at [407, 266] on button "Next" at bounding box center [413, 295] width 22 height 7
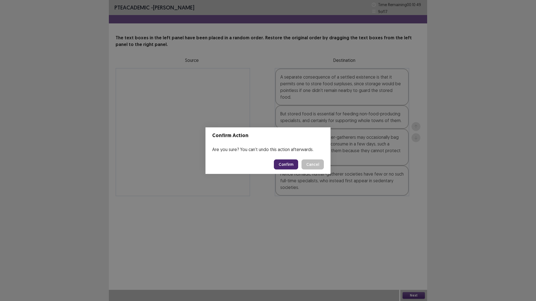
click at [310, 165] on button "Cancel" at bounding box center [312, 165] width 22 height 10
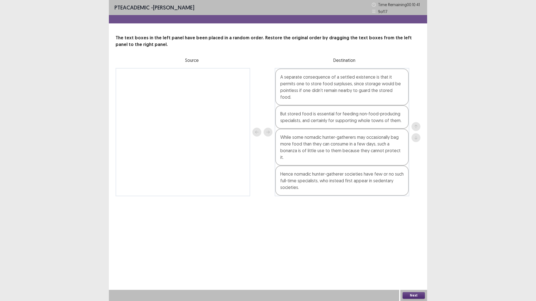
click at [407, 266] on button "Next" at bounding box center [413, 295] width 22 height 7
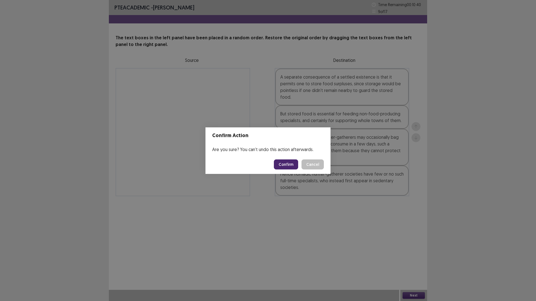
click at [284, 166] on button "Confirm" at bounding box center [286, 165] width 24 height 10
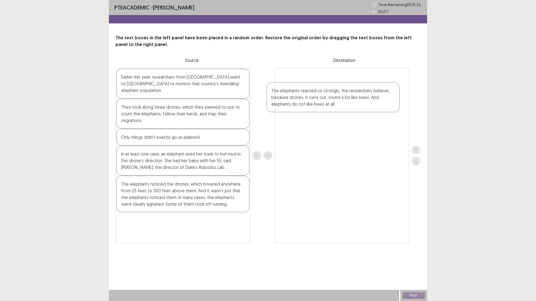
drag, startPoint x: 171, startPoint y: 200, endPoint x: 328, endPoint y: 109, distance: 181.8
click at [328, 109] on div "Earlier this year, researchers from [GEOGRAPHIC_DATA] went to [GEOGRAPHIC_DATA]…" at bounding box center [268, 155] width 305 height 175
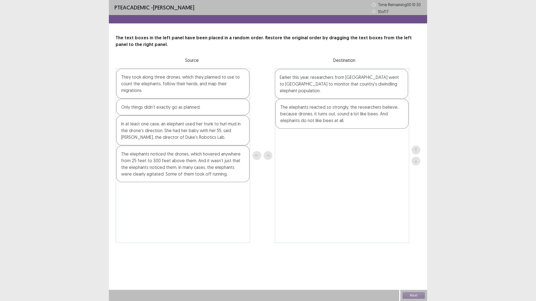
drag, startPoint x: 167, startPoint y: 83, endPoint x: 328, endPoint y: 85, distance: 160.8
click at [328, 85] on div "Earlier this year, researchers from [GEOGRAPHIC_DATA] went to [GEOGRAPHIC_DATA]…" at bounding box center [268, 155] width 305 height 175
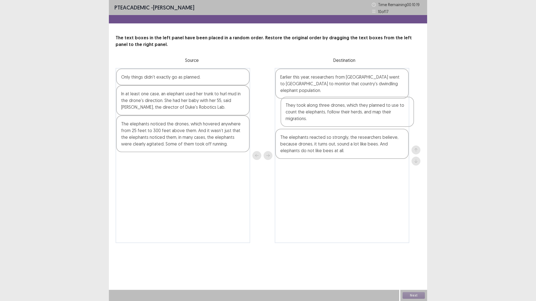
drag, startPoint x: 158, startPoint y: 92, endPoint x: 326, endPoint y: 121, distance: 170.7
click at [326, 121] on div "They took along three drones, which they planned to use to count the elephants,…" at bounding box center [268, 155] width 305 height 175
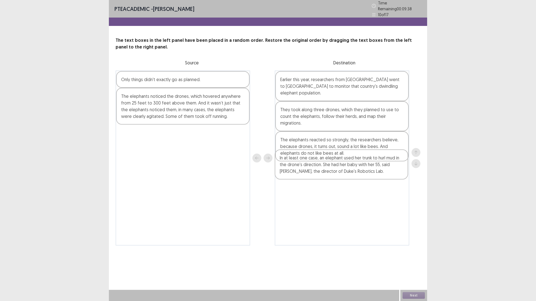
drag, startPoint x: 177, startPoint y: 107, endPoint x: 338, endPoint y: 172, distance: 173.8
click at [338, 172] on div "Only things didn't exactly go as planned. In at least one case, an elephant use…" at bounding box center [268, 158] width 305 height 175
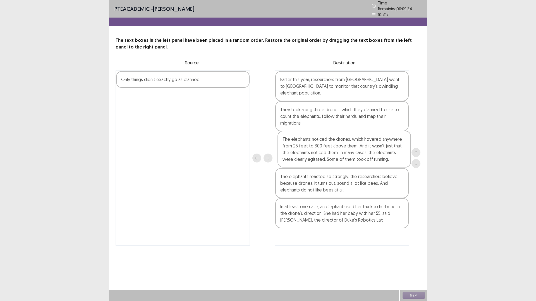
drag, startPoint x: 179, startPoint y: 108, endPoint x: 344, endPoint y: 154, distance: 171.0
click at [344, 154] on div "Only things didn't exactly go as planned. The elephants noticed the drones, whi…" at bounding box center [268, 158] width 305 height 175
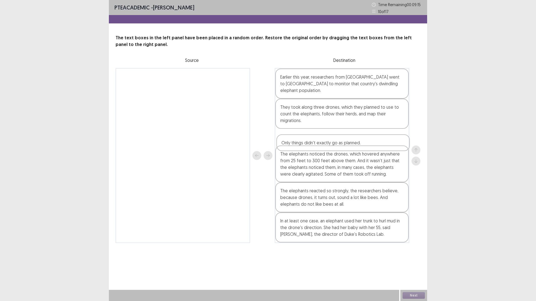
drag, startPoint x: 183, startPoint y: 76, endPoint x: 345, endPoint y: 143, distance: 175.8
click at [345, 143] on div "Only things didn't exactly go as planned. Earlier this year, researchers from […" at bounding box center [268, 155] width 305 height 175
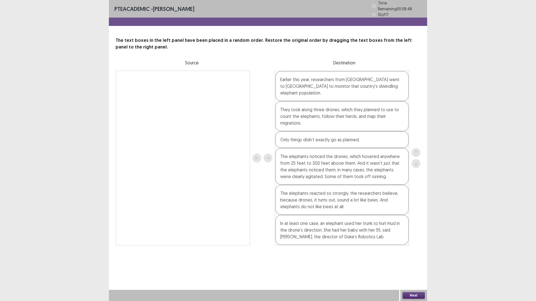
click at [413, 266] on button "Next" at bounding box center [413, 295] width 22 height 7
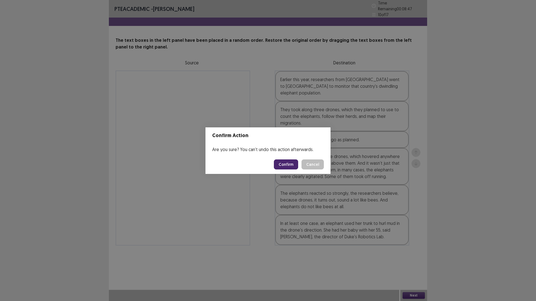
click at [284, 164] on button "Confirm" at bounding box center [286, 165] width 24 height 10
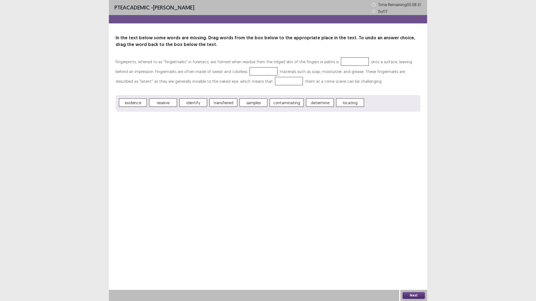
click at [341, 59] on div at bounding box center [355, 61] width 28 height 8
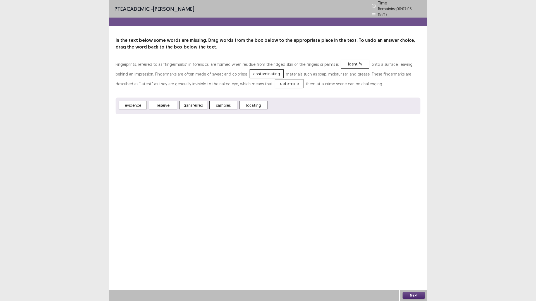
click at [405, 266] on button "Next" at bounding box center [413, 295] width 22 height 7
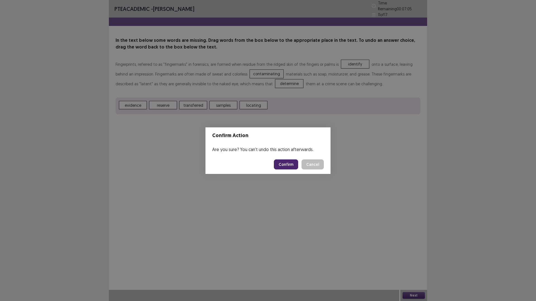
click at [288, 161] on button "Confirm" at bounding box center [286, 165] width 24 height 10
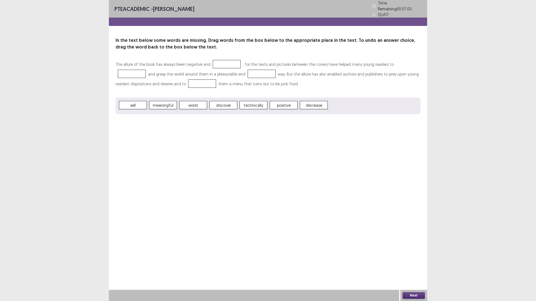
click at [164, 64] on p "The allure of the book has always been negative and , for the texts and picture…" at bounding box center [268, 73] width 305 height 29
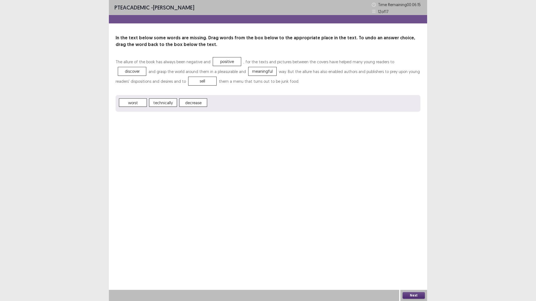
click at [407, 266] on button "Next" at bounding box center [413, 295] width 22 height 7
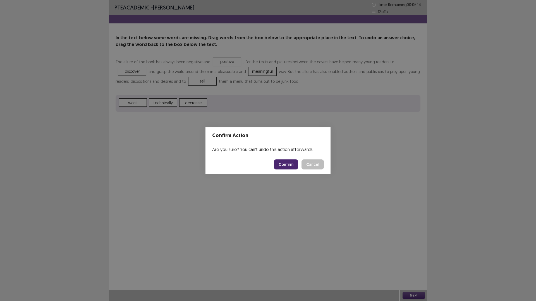
click at [289, 162] on button "Confirm" at bounding box center [286, 165] width 24 height 10
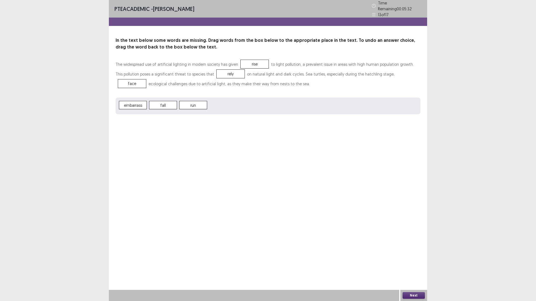
click at [410, 266] on button "Next" at bounding box center [413, 295] width 22 height 7
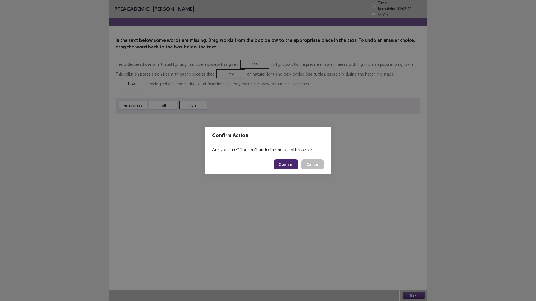
click at [288, 166] on button "Confirm" at bounding box center [286, 165] width 24 height 10
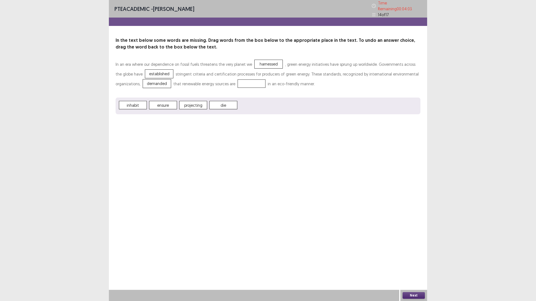
click at [261, 60] on span "harnessed" at bounding box center [269, 64] width 28 height 8
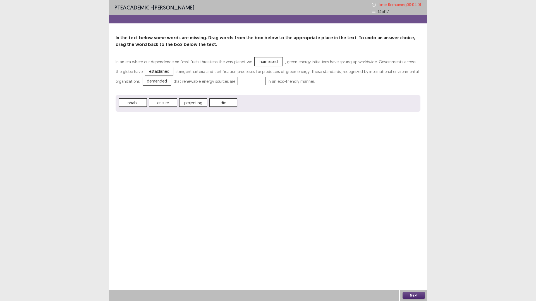
click at [261, 60] on span "harnessed" at bounding box center [269, 61] width 28 height 8
click at [409, 266] on button "Next" at bounding box center [413, 295] width 22 height 7
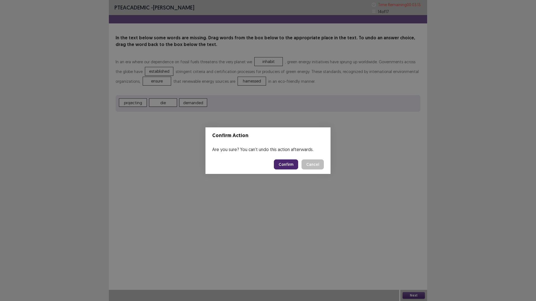
click at [309, 164] on button "Cancel" at bounding box center [312, 165] width 22 height 10
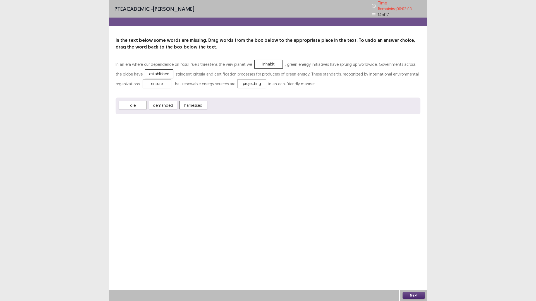
click at [413, 266] on button "Next" at bounding box center [413, 295] width 22 height 7
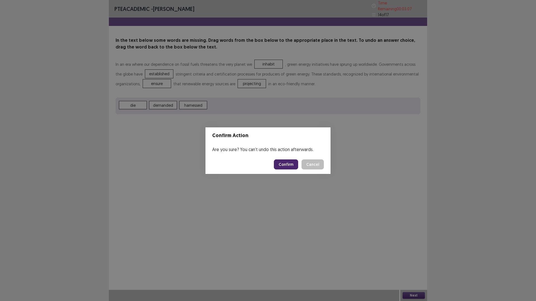
click at [288, 165] on button "Confirm" at bounding box center [286, 165] width 24 height 10
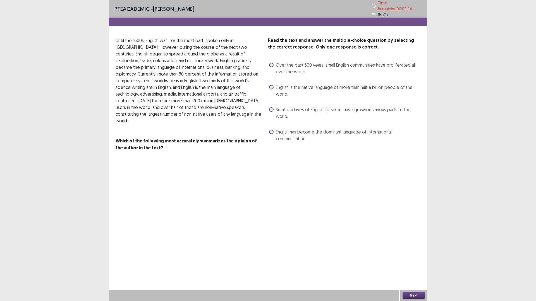
click at [274, 84] on label "English is the native language of more than half a billion people of the world." at bounding box center [344, 90] width 151 height 13
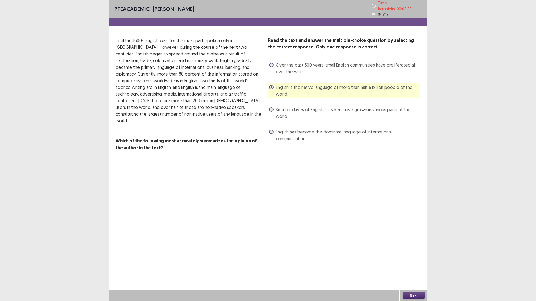
click at [287, 138] on span "English has become the dominant language of international communication." at bounding box center [348, 135] width 145 height 13
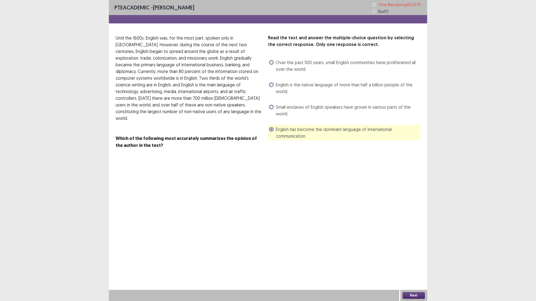
click at [411, 266] on button "Next" at bounding box center [413, 295] width 22 height 7
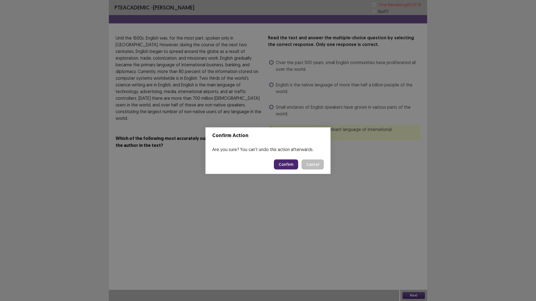
click at [292, 164] on button "Confirm" at bounding box center [286, 165] width 24 height 10
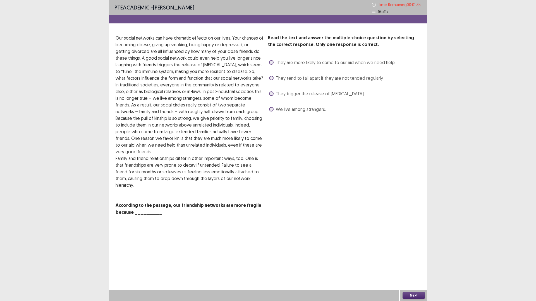
click at [285, 91] on span "They trigger the release of [MEDICAL_DATA]" at bounding box center [320, 93] width 88 height 7
click at [413, 266] on div "PTE academic - [PERSON_NAME] Time Remaining 00 : 01 : 33 16 of 17 Read the text…" at bounding box center [268, 150] width 318 height 301
click at [414, 266] on button "Next" at bounding box center [413, 295] width 22 height 7
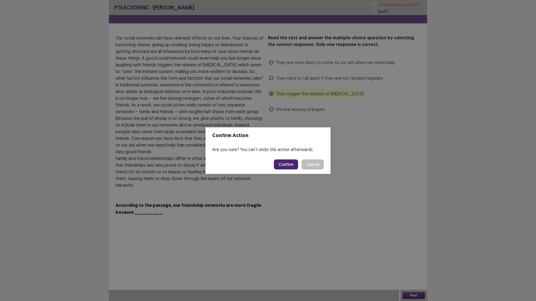
click at [287, 164] on button "Confirm" at bounding box center [286, 165] width 24 height 10
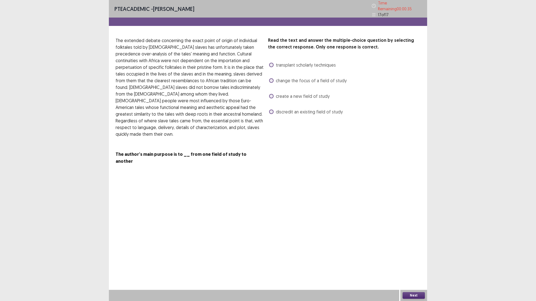
click at [272, 110] on span at bounding box center [271, 112] width 4 height 4
click at [418, 266] on button "Next" at bounding box center [413, 295] width 22 height 7
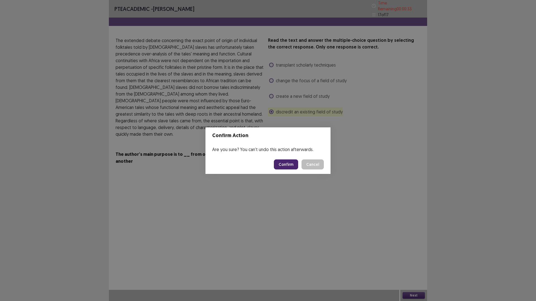
click at [291, 165] on button "Confirm" at bounding box center [286, 165] width 24 height 10
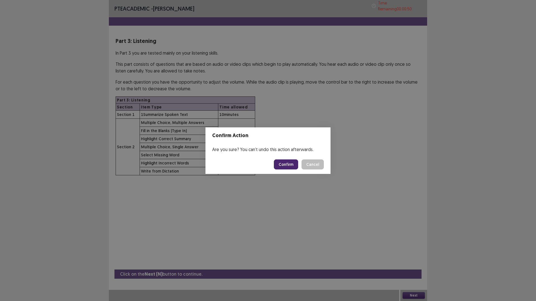
click at [311, 165] on button "Cancel" at bounding box center [312, 165] width 22 height 10
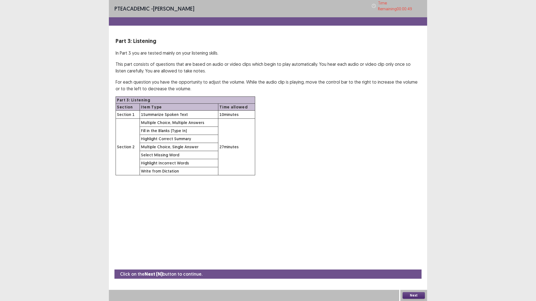
click at [414, 266] on button "Next" at bounding box center [413, 295] width 22 height 7
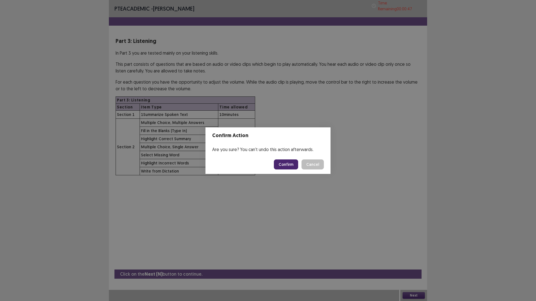
click at [289, 163] on button "Confirm" at bounding box center [286, 165] width 24 height 10
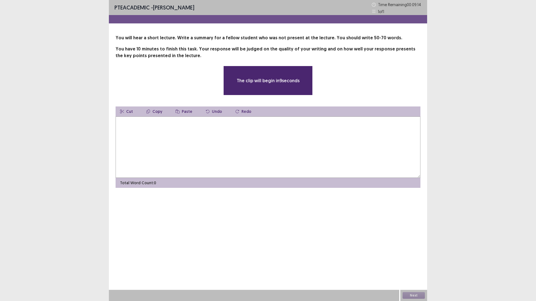
click at [259, 139] on textarea at bounding box center [268, 147] width 305 height 61
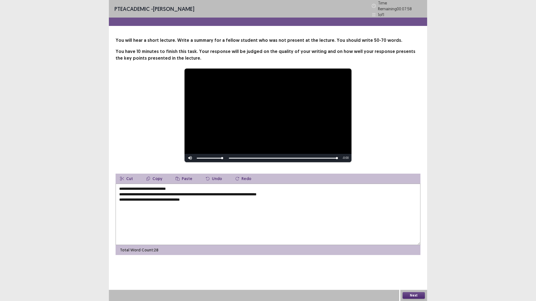
click at [183, 185] on textarea "**********" at bounding box center [268, 214] width 305 height 61
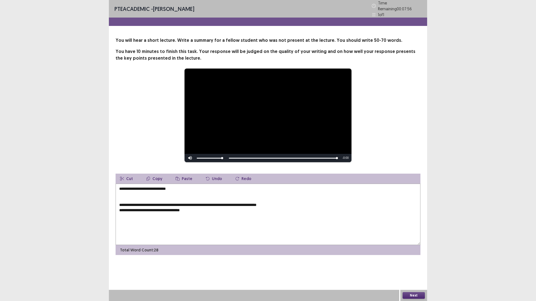
click at [179, 189] on textarea "**********" at bounding box center [268, 214] width 305 height 61
click at [118, 187] on textarea "**********" at bounding box center [268, 214] width 305 height 61
click at [119, 187] on textarea "**********" at bounding box center [268, 214] width 305 height 61
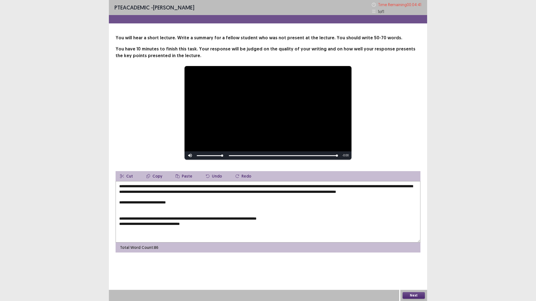
drag, startPoint x: 176, startPoint y: 209, endPoint x: 119, endPoint y: 210, distance: 57.5
click at [119, 210] on textarea "**********" at bounding box center [268, 211] width 305 height 61
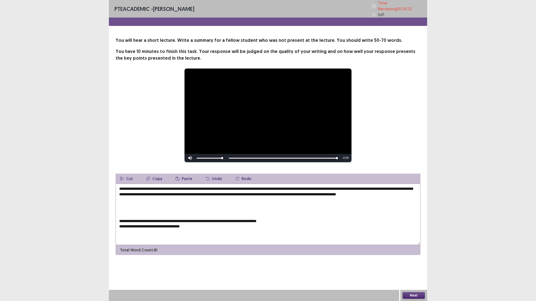
click at [119, 226] on textarea "**********" at bounding box center [268, 214] width 305 height 61
drag, startPoint x: 202, startPoint y: 225, endPoint x: 75, endPoint y: 222, distance: 127.9
click at [75, 222] on div "**********" at bounding box center [268, 150] width 536 height 301
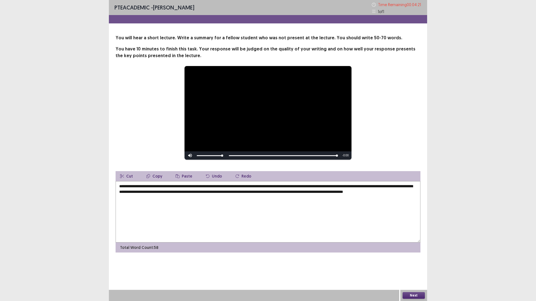
click at [163, 196] on textarea "**********" at bounding box center [268, 211] width 305 height 61
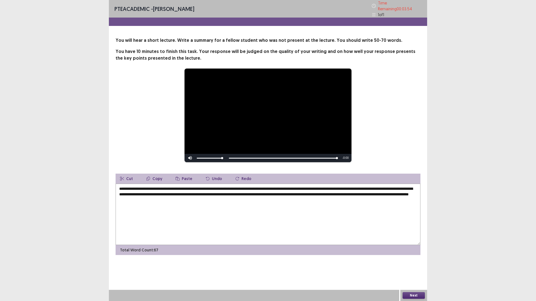
type textarea "**********"
click at [417, 266] on button "Next" at bounding box center [413, 295] width 22 height 7
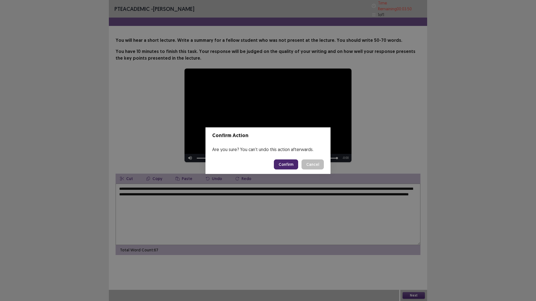
click at [284, 165] on button "Confirm" at bounding box center [286, 165] width 24 height 10
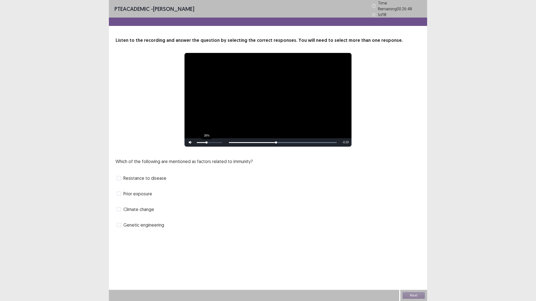
click at [207, 141] on div "38%" at bounding box center [209, 142] width 28 height 8
click at [210, 142] on div "54%" at bounding box center [209, 142] width 28 height 8
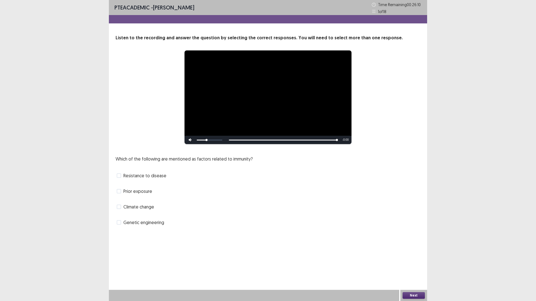
click at [251, 92] on video "Video Player" at bounding box center [267, 98] width 167 height 94
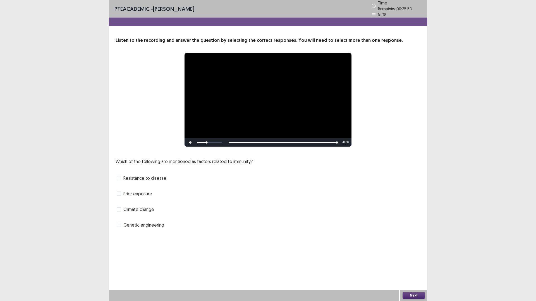
click at [117, 177] on span at bounding box center [119, 178] width 4 height 4
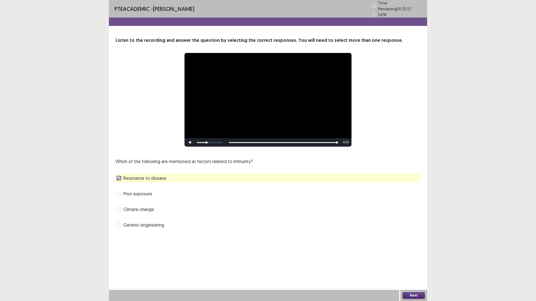
click at [125, 191] on span "Prior exposure" at bounding box center [137, 194] width 29 height 7
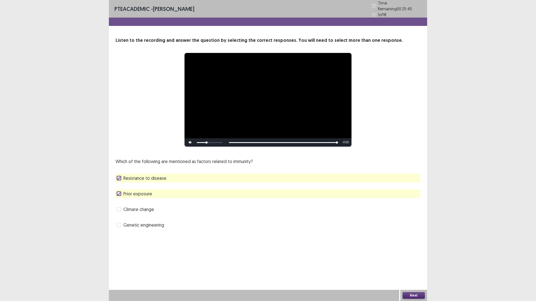
click at [144, 208] on span "Climate change" at bounding box center [138, 209] width 31 height 7
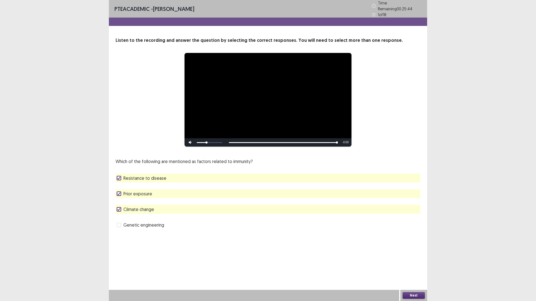
click at [157, 195] on div "Prior exposure" at bounding box center [268, 194] width 305 height 9
click at [151, 193] on div "Prior exposure" at bounding box center [268, 194] width 305 height 9
click at [151, 193] on span "Prior exposure" at bounding box center [137, 194] width 29 height 7
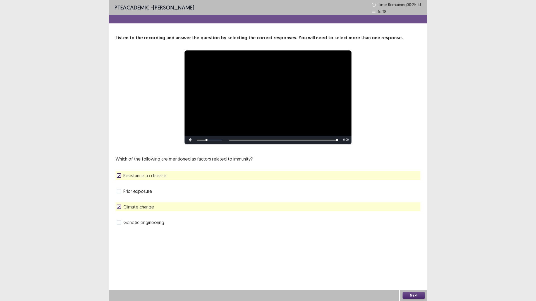
click at [413, 266] on div "Next" at bounding box center [413, 295] width 27 height 11
click at [416, 266] on div "Next" at bounding box center [413, 295] width 27 height 11
click at [412, 266] on button "Next" at bounding box center [413, 295] width 22 height 7
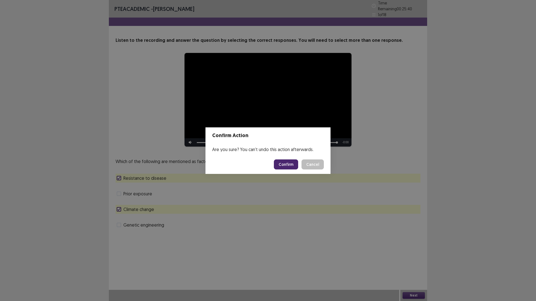
click at [285, 170] on footer "Confirm Cancel" at bounding box center [267, 164] width 125 height 19
click at [281, 164] on button "Confirm" at bounding box center [286, 165] width 24 height 10
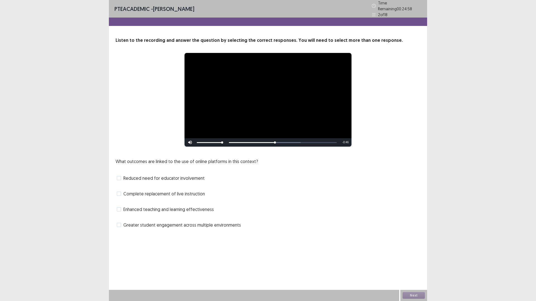
click at [155, 161] on p "What outcomes are linked to the use of online platforms in this context?" at bounding box center [187, 161] width 142 height 7
click at [163, 222] on span "Greater student engagement across multiple environments" at bounding box center [181, 225] width 117 height 7
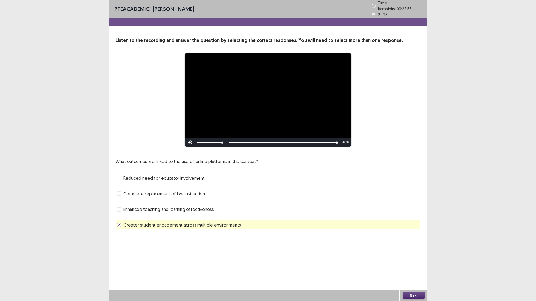
click at [150, 211] on div "Enhanced teaching and learning effectiveness" at bounding box center [268, 209] width 305 height 9
click at [148, 208] on span "Enhanced teaching and learning effectiveness" at bounding box center [168, 209] width 90 height 7
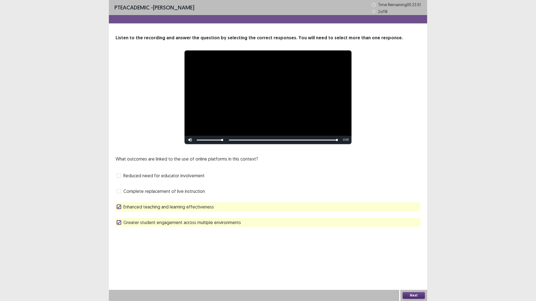
click at [409, 266] on button "Next" at bounding box center [413, 295] width 22 height 7
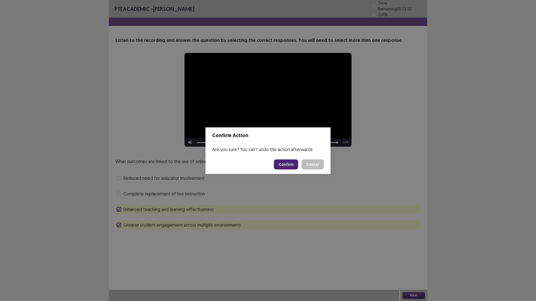
click at [287, 164] on button "Confirm" at bounding box center [286, 165] width 24 height 10
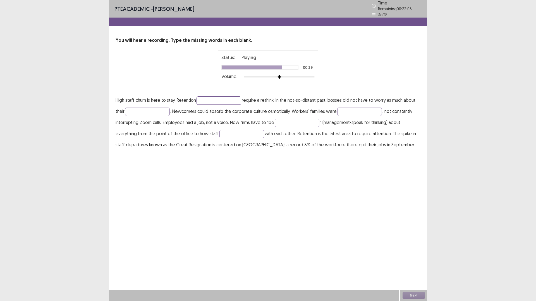
click at [222, 99] on input "text" at bounding box center [218, 101] width 45 height 8
type input "********"
click at [138, 109] on input "**********" at bounding box center [147, 112] width 45 height 8
type input "**********"
click at [364, 111] on input "text" at bounding box center [359, 112] width 45 height 8
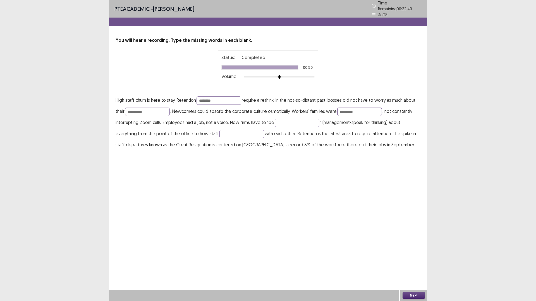
type input "*********"
type input "**********"
click at [406, 266] on button "Next" at bounding box center [413, 295] width 22 height 7
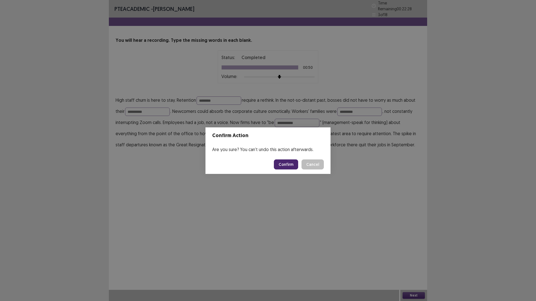
click at [281, 168] on button "Confirm" at bounding box center [286, 165] width 24 height 10
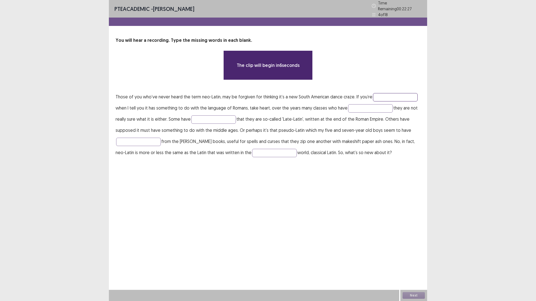
click at [376, 95] on input "text" at bounding box center [395, 97] width 45 height 8
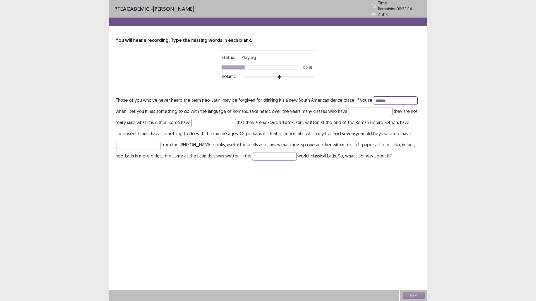
type input "*******"
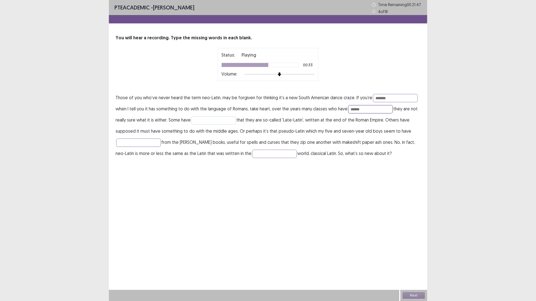
type input "******"
click at [225, 117] on input "text" at bounding box center [213, 120] width 45 height 8
type input "*******"
click at [252, 156] on input "text" at bounding box center [274, 154] width 45 height 8
type input "*******"
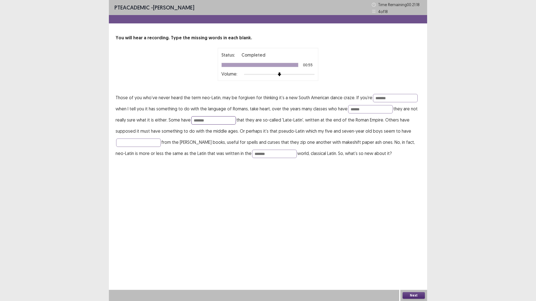
click at [222, 117] on input "*******" at bounding box center [213, 120] width 45 height 8
click at [140, 145] on input "text" at bounding box center [138, 143] width 45 height 8
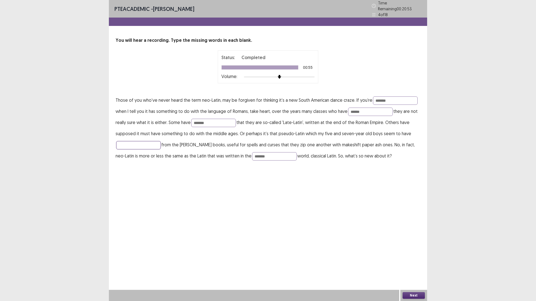
type input "*"
type input "*******"
click at [366, 110] on input "******" at bounding box center [370, 112] width 45 height 8
type input "**********"
click at [406, 266] on button "Next" at bounding box center [413, 295] width 22 height 7
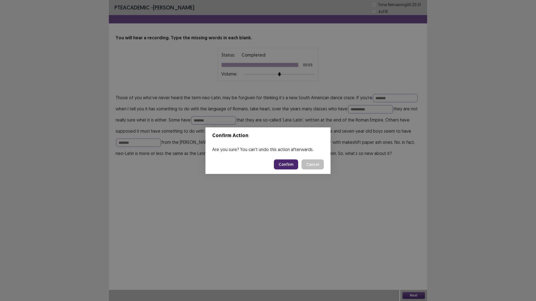
drag, startPoint x: 278, startPoint y: 171, endPoint x: 282, endPoint y: 171, distance: 3.9
click at [278, 170] on footer "Confirm Cancel" at bounding box center [267, 164] width 125 height 19
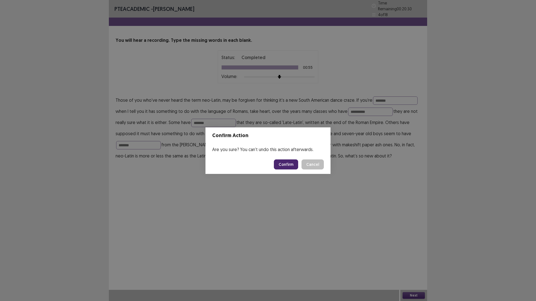
click at [286, 170] on footer "Confirm Cancel" at bounding box center [267, 164] width 125 height 19
click at [285, 168] on button "Confirm" at bounding box center [286, 165] width 24 height 10
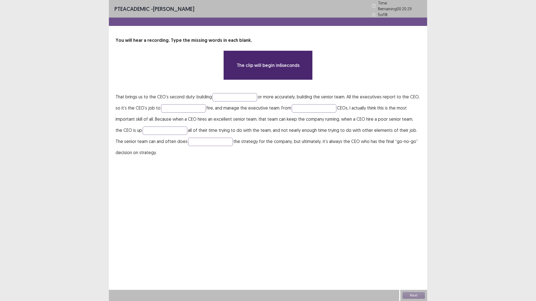
click at [239, 99] on p "That brings us to the CEO’s second duty: building or more accurately, building …" at bounding box center [268, 124] width 305 height 67
click at [232, 94] on input "text" at bounding box center [234, 97] width 45 height 8
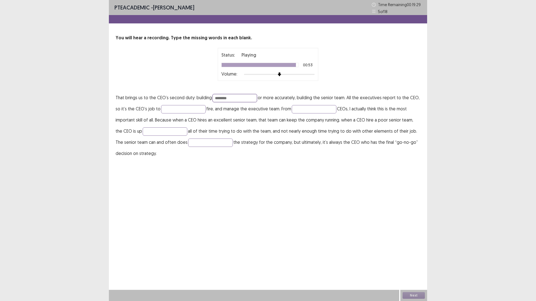
type input "********"
type input "****"
type input "********"
type input "*******"
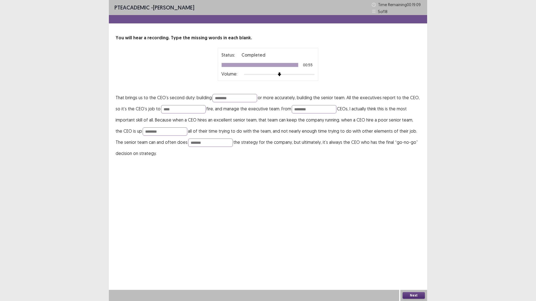
click at [406, 266] on button "Next" at bounding box center [413, 295] width 22 height 7
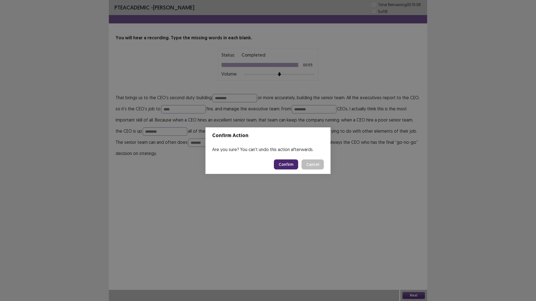
click at [281, 166] on button "Confirm" at bounding box center [286, 165] width 24 height 10
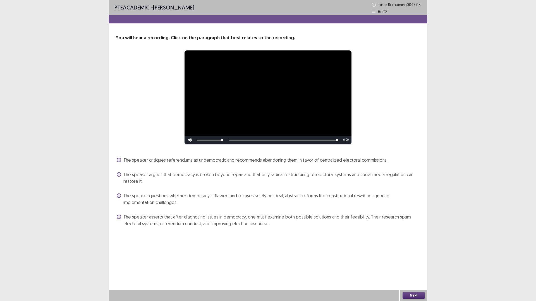
click at [144, 196] on span "The speaker questions whether democracy is flawed and focuses solely on ideal, …" at bounding box center [271, 199] width 297 height 13
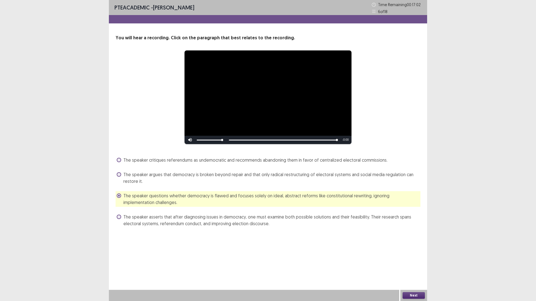
click at [154, 176] on span "The speaker argues that democracy is broken beyond repair and that only radical…" at bounding box center [271, 177] width 297 height 13
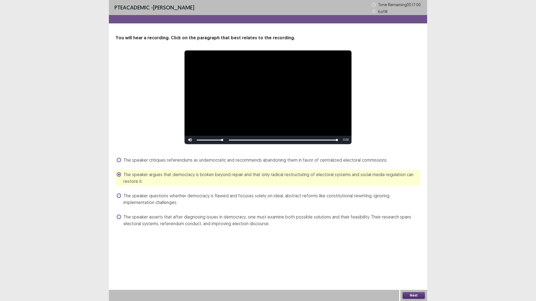
click at [210, 198] on span "The speaker questions whether democracy is flawed and focuses solely on ideal, …" at bounding box center [271, 199] width 297 height 13
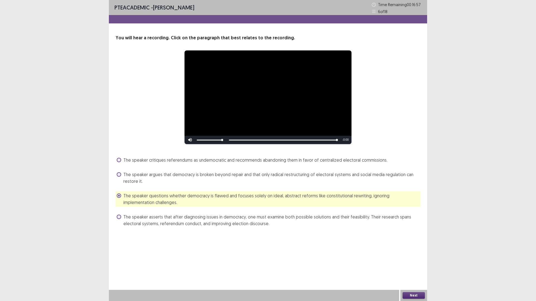
click at [244, 176] on span "The speaker argues that democracy is broken beyond repair and that only radical…" at bounding box center [271, 177] width 297 height 13
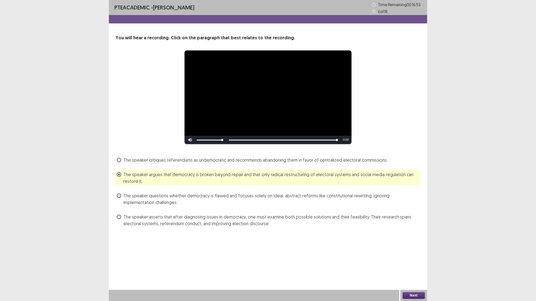
click at [409, 266] on button "Next" at bounding box center [413, 295] width 22 height 7
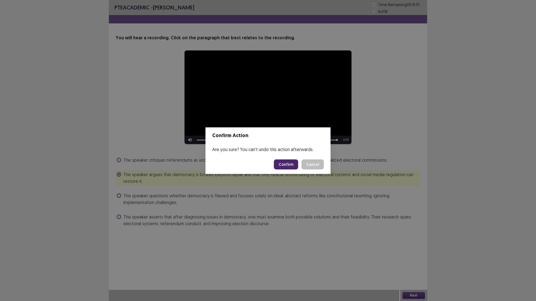
click at [285, 164] on button "Confirm" at bounding box center [286, 165] width 24 height 10
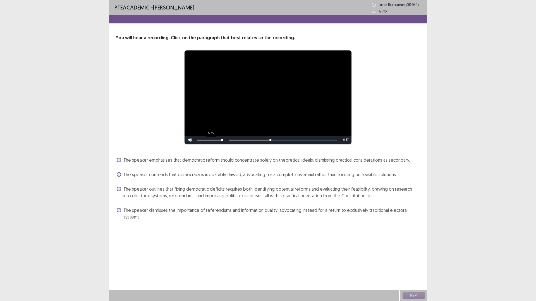
click at [211, 141] on div "55%" at bounding box center [209, 140] width 28 height 8
click at [211, 141] on div "56%" at bounding box center [209, 140] width 28 height 8
click at [207, 137] on div "36%" at bounding box center [209, 140] width 28 height 8
click at [211, 138] on div "56%" at bounding box center [209, 140] width 28 height 8
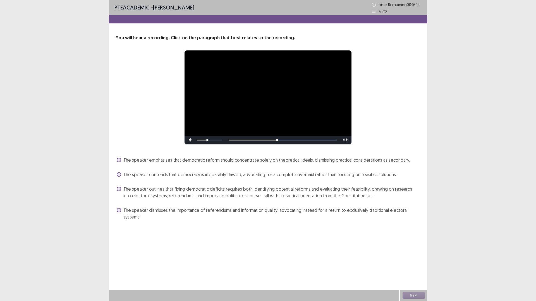
click at [162, 93] on div "**********" at bounding box center [268, 97] width 260 height 94
click at [223, 191] on span "The speaker outlines that fixing democratic deficits requires both identifying …" at bounding box center [271, 192] width 297 height 13
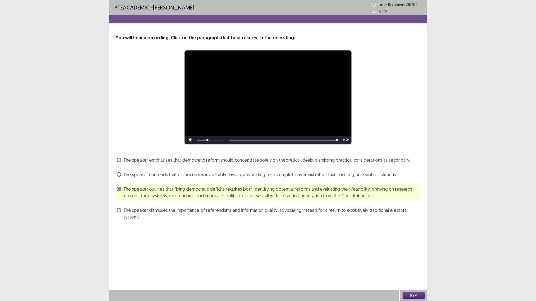
click at [406, 266] on button "Next" at bounding box center [413, 295] width 22 height 7
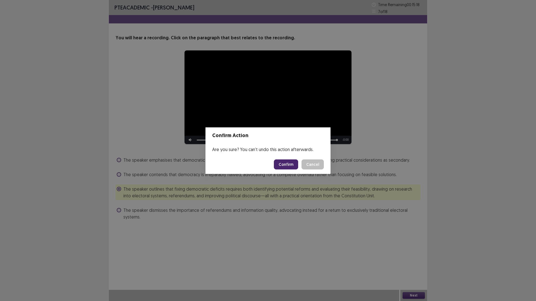
click at [291, 164] on button "Confirm" at bounding box center [286, 165] width 24 height 10
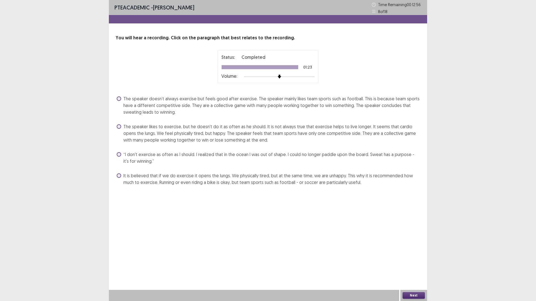
click at [217, 108] on span "The speaker doesn’t always exercise but feels good after exercise. The speaker …" at bounding box center [271, 105] width 297 height 20
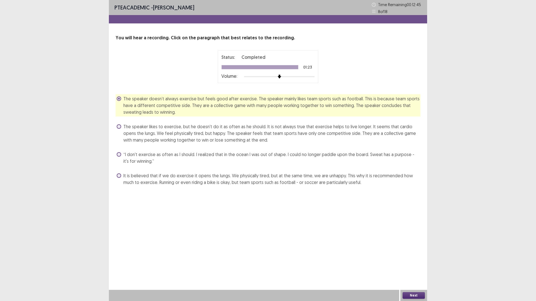
click at [408, 266] on button "Next" at bounding box center [413, 295] width 22 height 7
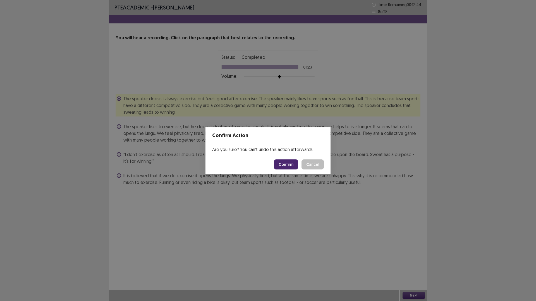
click at [289, 163] on button "Confirm" at bounding box center [286, 165] width 24 height 10
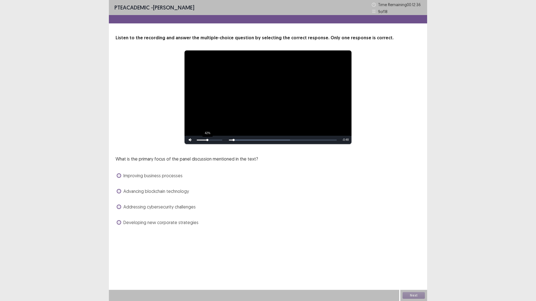
drag, startPoint x: 215, startPoint y: 141, endPoint x: 207, endPoint y: 139, distance: 8.3
click at [207, 139] on div "42%" at bounding box center [209, 140] width 28 height 8
click at [161, 175] on span "Improving business processes" at bounding box center [152, 175] width 59 height 7
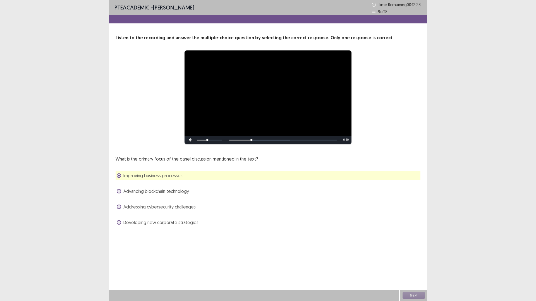
click at [161, 175] on span "Improving business processes" at bounding box center [152, 175] width 59 height 7
click at [164, 176] on span "Improving business processes" at bounding box center [152, 175] width 59 height 7
click at [311, 139] on div "Skip Backward Skip Forward Mute 31% Current Time 0:22 / Duration 0:50 Loaded : …" at bounding box center [267, 140] width 167 height 8
click at [185, 204] on span "Addressing cybersecurity challenges" at bounding box center [159, 207] width 72 height 7
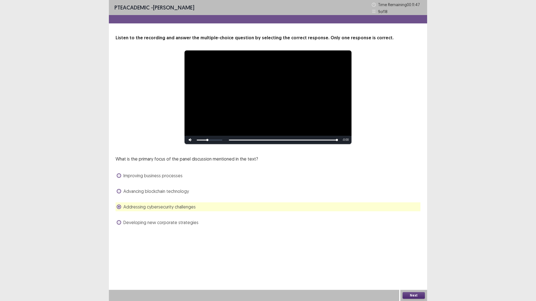
click at [414, 266] on button "Next" at bounding box center [413, 295] width 22 height 7
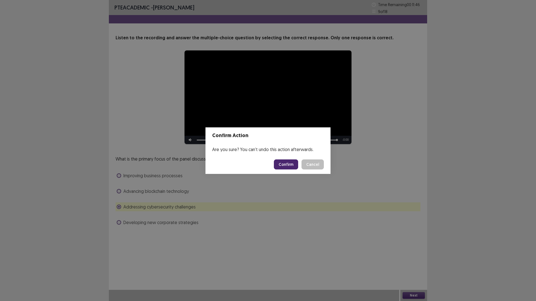
click at [287, 168] on button "Confirm" at bounding box center [286, 165] width 24 height 10
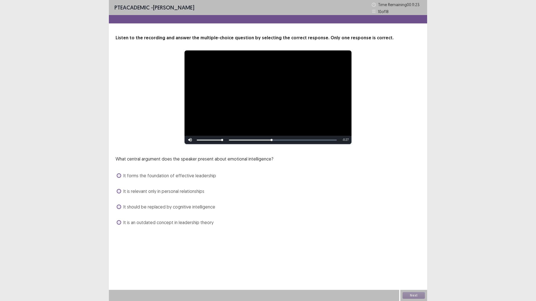
click at [187, 179] on span "It forms the foundation of effective leadership" at bounding box center [169, 175] width 93 height 7
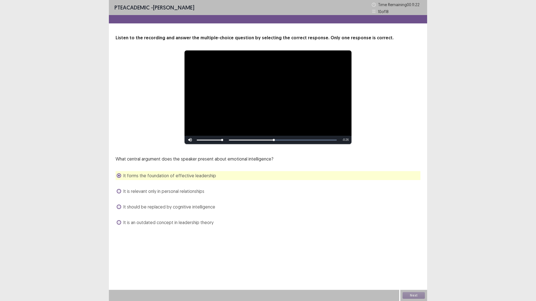
click at [186, 189] on span "It is relevant only in personal relationships" at bounding box center [163, 191] width 81 height 7
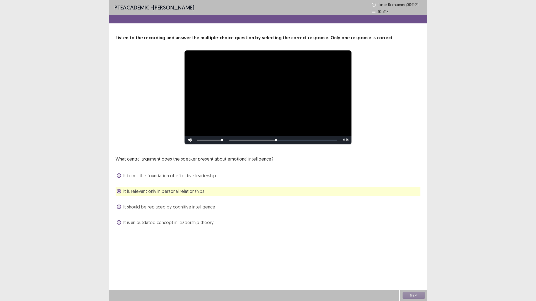
click at [175, 175] on span "It forms the foundation of effective leadership" at bounding box center [169, 175] width 93 height 7
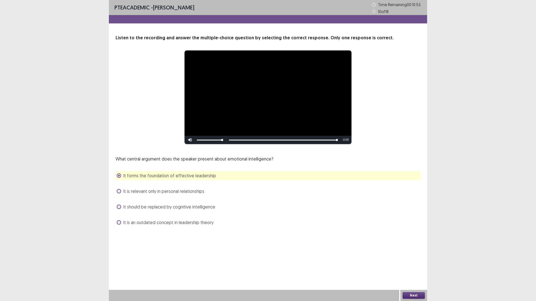
click at [410, 266] on button "Next" at bounding box center [413, 295] width 22 height 7
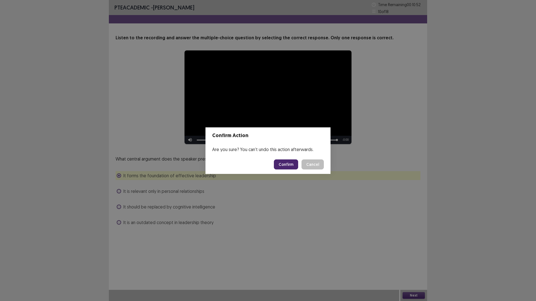
click at [289, 164] on button "Confirm" at bounding box center [286, 165] width 24 height 10
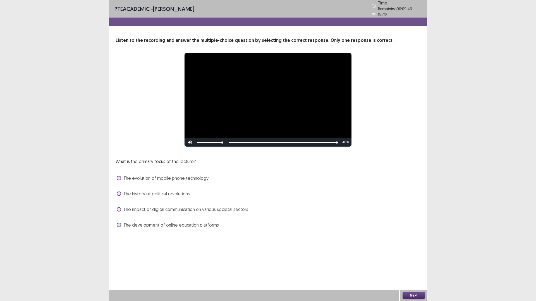
click at [224, 206] on span "The impact of digital communication on various societal sectors" at bounding box center [185, 209] width 125 height 7
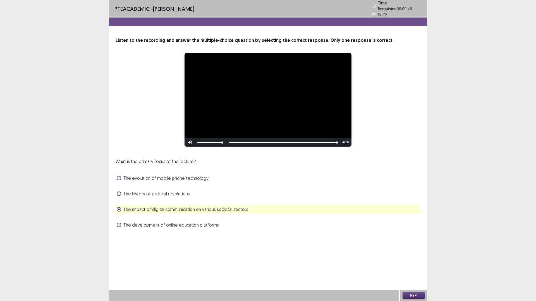
click at [408, 266] on button "Next" at bounding box center [413, 295] width 22 height 7
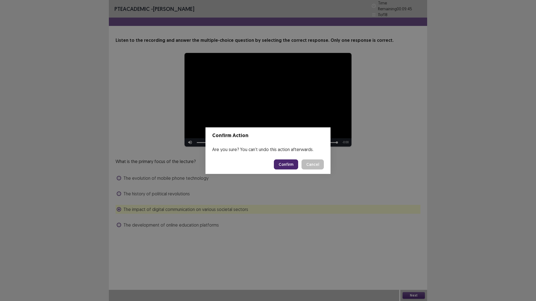
click at [284, 163] on button "Confirm" at bounding box center [286, 165] width 24 height 10
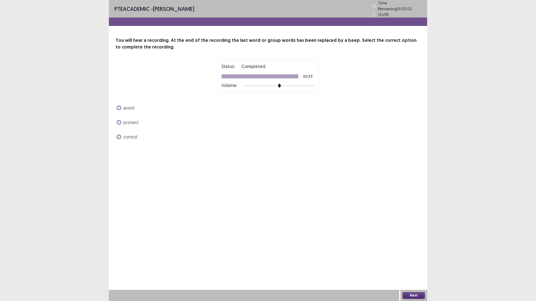
click at [128, 134] on span "control" at bounding box center [130, 137] width 14 height 7
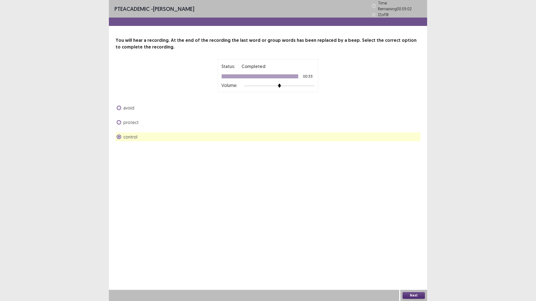
click at [416, 266] on button "Next" at bounding box center [413, 295] width 22 height 7
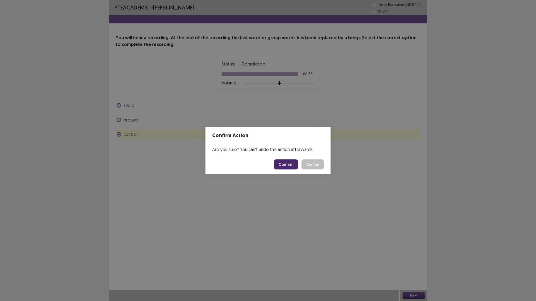
click at [289, 161] on button "Confirm" at bounding box center [286, 165] width 24 height 10
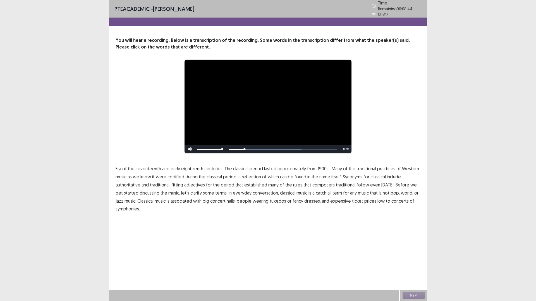
click at [318, 169] on span "1900s" at bounding box center [323, 168] width 11 height 7
click at [256, 166] on span "period" at bounding box center [256, 168] width 13 height 7
click at [339, 182] on span "traditional" at bounding box center [346, 185] width 20 height 7
click at [311, 148] on div "Skip Backward Skip Forward Mute Current Time 0:45 / Duration 0:45 Loaded : 100.…" at bounding box center [267, 149] width 167 height 8
click at [417, 266] on button "Next" at bounding box center [413, 295] width 22 height 7
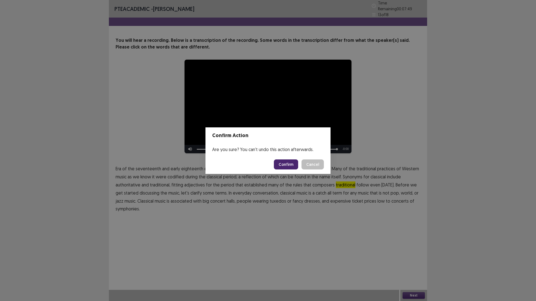
click at [294, 164] on button "Confirm" at bounding box center [286, 165] width 24 height 10
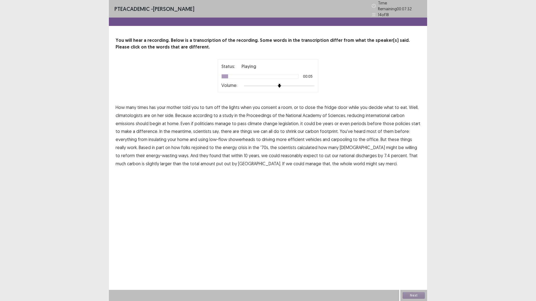
click at [271, 106] on span "consent" at bounding box center [269, 107] width 16 height 7
click at [369, 115] on span "international" at bounding box center [378, 115] width 24 height 7
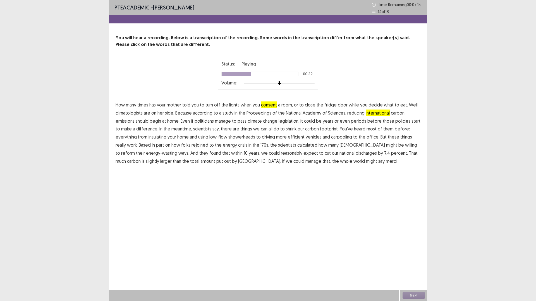
click at [354, 122] on span "periods" at bounding box center [358, 121] width 15 height 7
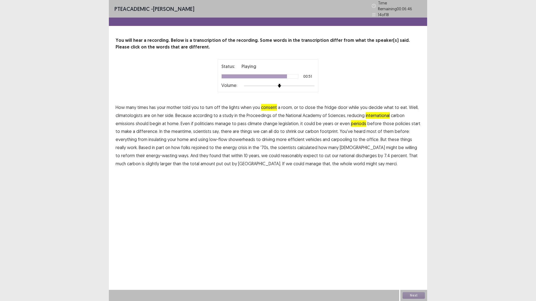
click at [356, 156] on span "discharges" at bounding box center [366, 155] width 21 height 7
click at [409, 266] on button "Next" at bounding box center [413, 295] width 22 height 7
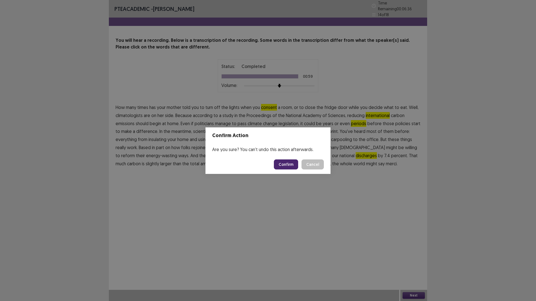
click at [289, 166] on button "Confirm" at bounding box center [286, 165] width 24 height 10
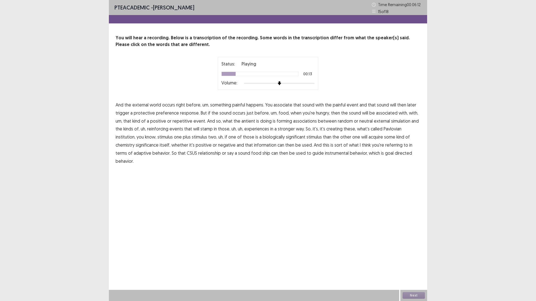
click at [166, 113] on span "preference" at bounding box center [167, 113] width 23 height 7
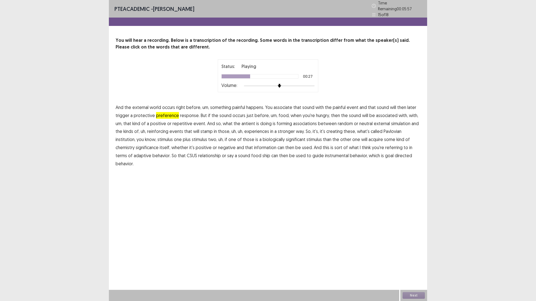
click at [243, 120] on span "antient" at bounding box center [248, 123] width 14 height 7
click at [135, 136] on span "institution," at bounding box center [126, 139] width 20 height 7
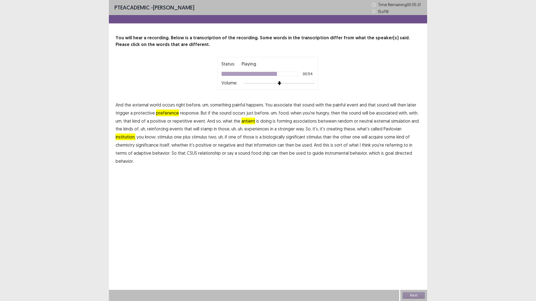
click at [135, 142] on span "chemistry" at bounding box center [125, 145] width 19 height 7
click at [262, 152] on span "ship" at bounding box center [266, 153] width 8 height 7
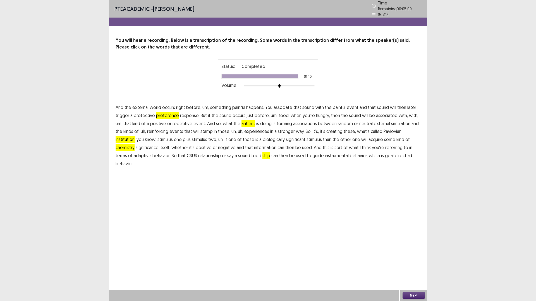
click at [419, 266] on button "Next" at bounding box center [413, 295] width 22 height 7
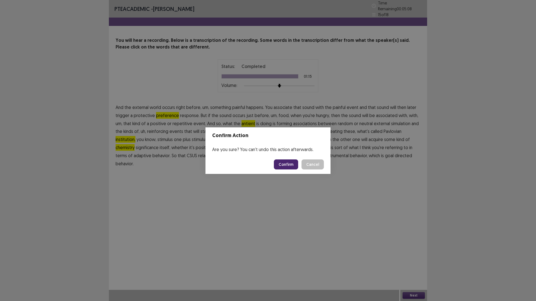
click at [288, 165] on button "Confirm" at bounding box center [286, 165] width 24 height 10
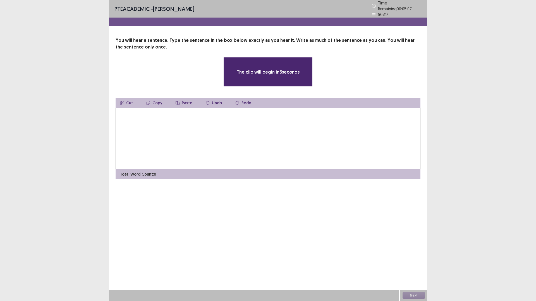
click at [233, 121] on textarea at bounding box center [268, 138] width 305 height 61
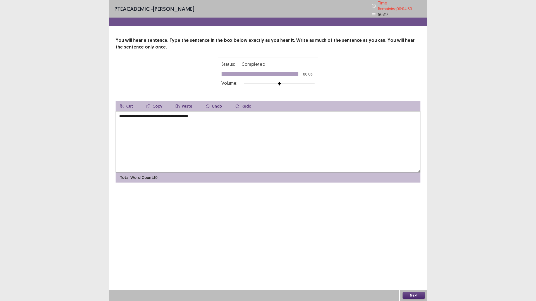
click at [120, 117] on textarea "**********" at bounding box center [268, 141] width 305 height 61
click at [121, 117] on textarea "**********" at bounding box center [268, 141] width 305 height 61
click at [143, 115] on textarea "**********" at bounding box center [268, 141] width 305 height 61
click at [152, 116] on textarea "**********" at bounding box center [268, 141] width 305 height 61
type textarea "**********"
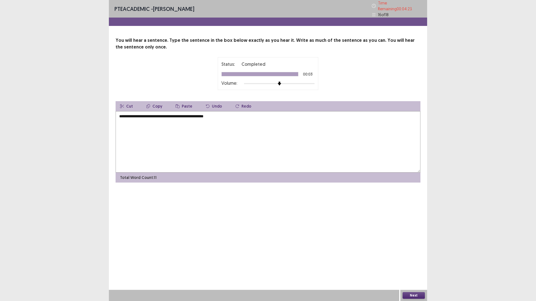
click at [408, 266] on button "Next" at bounding box center [413, 295] width 22 height 7
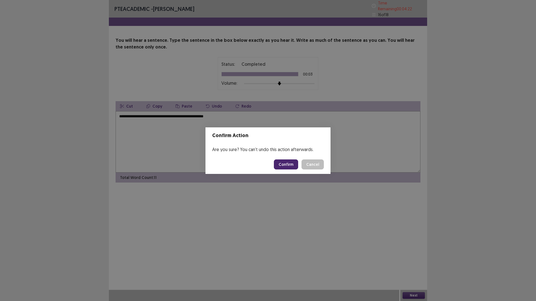
click at [287, 166] on button "Confirm" at bounding box center [286, 165] width 24 height 10
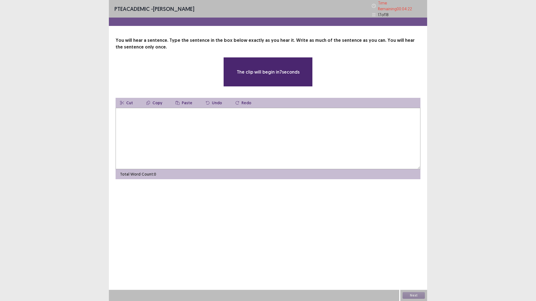
click at [241, 125] on textarea at bounding box center [268, 138] width 305 height 61
click at [239, 118] on textarea at bounding box center [268, 138] width 305 height 61
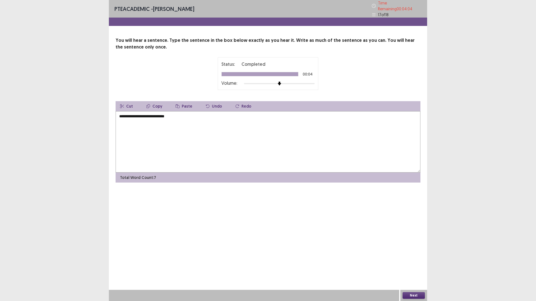
click at [122, 114] on textarea "**********" at bounding box center [268, 141] width 305 height 61
type textarea "**********"
click at [419, 266] on button "Next" at bounding box center [413, 295] width 22 height 7
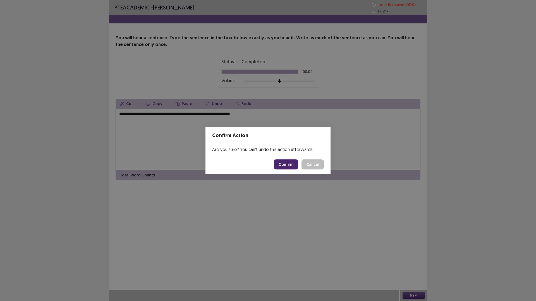
click at [293, 164] on button "Confirm" at bounding box center [286, 165] width 24 height 10
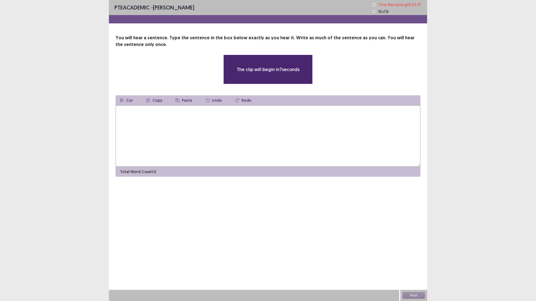
click at [273, 116] on textarea at bounding box center [268, 135] width 305 height 61
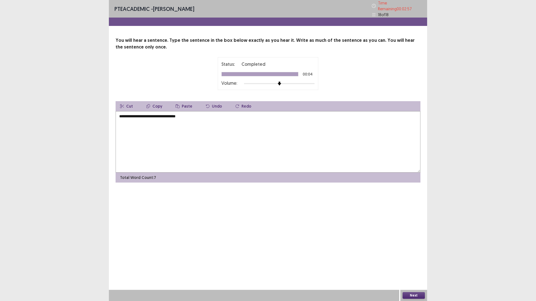
click at [119, 116] on textarea "**********" at bounding box center [268, 141] width 305 height 61
click at [121, 116] on textarea "**********" at bounding box center [268, 141] width 305 height 61
type textarea "**********"
click at [414, 266] on button "Next" at bounding box center [413, 295] width 22 height 7
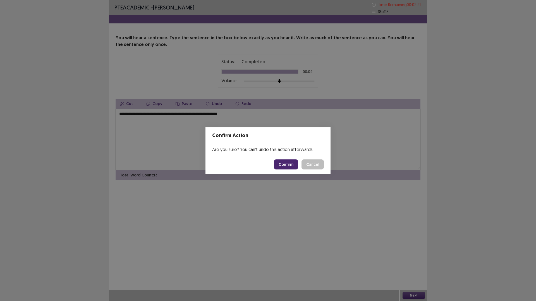
click at [286, 167] on button "Confirm" at bounding box center [286, 165] width 24 height 10
